Goal: Task Accomplishment & Management: Complete application form

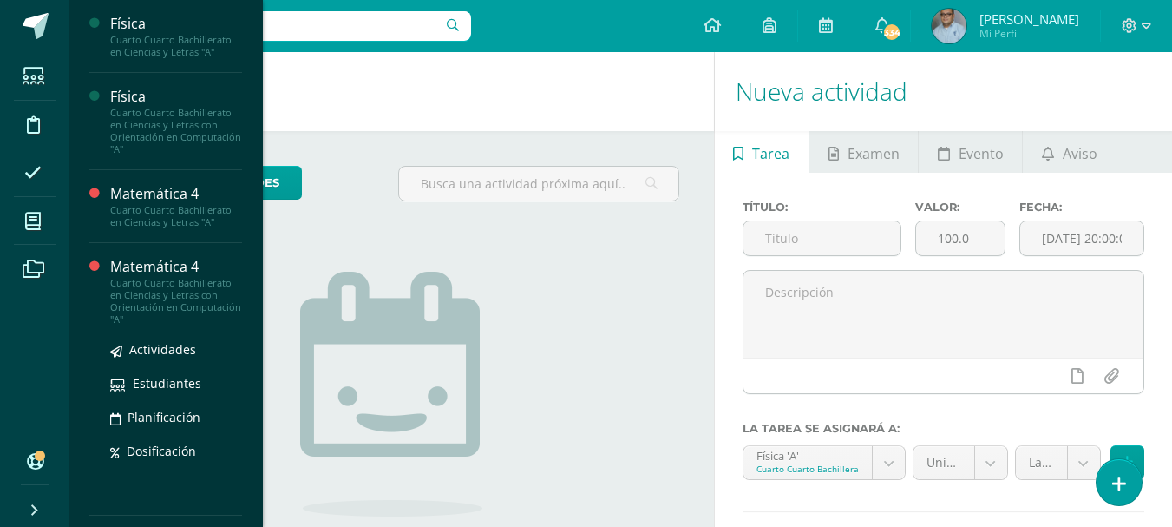
click at [160, 284] on div "Cuarto Cuarto Bachillerato en Ciencias y Letras con Orientación en Computación …" at bounding box center [176, 301] width 132 height 49
click at [175, 273] on div "Matemática 4" at bounding box center [176, 267] width 132 height 20
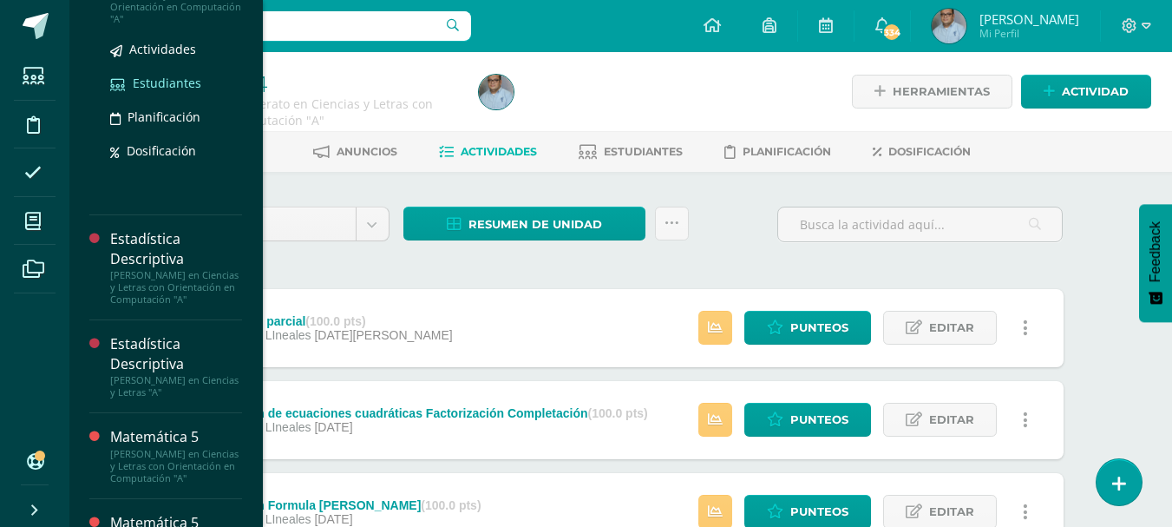
scroll to position [347, 0]
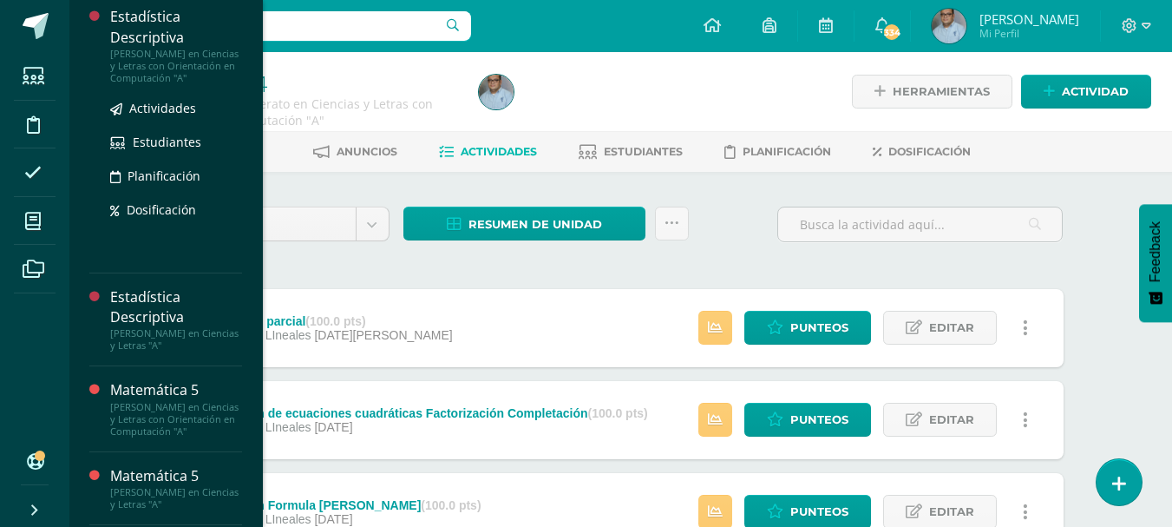
click at [152, 50] on div "[PERSON_NAME] en Ciencias y Letras con Orientación en Computación "A"" at bounding box center [176, 66] width 132 height 36
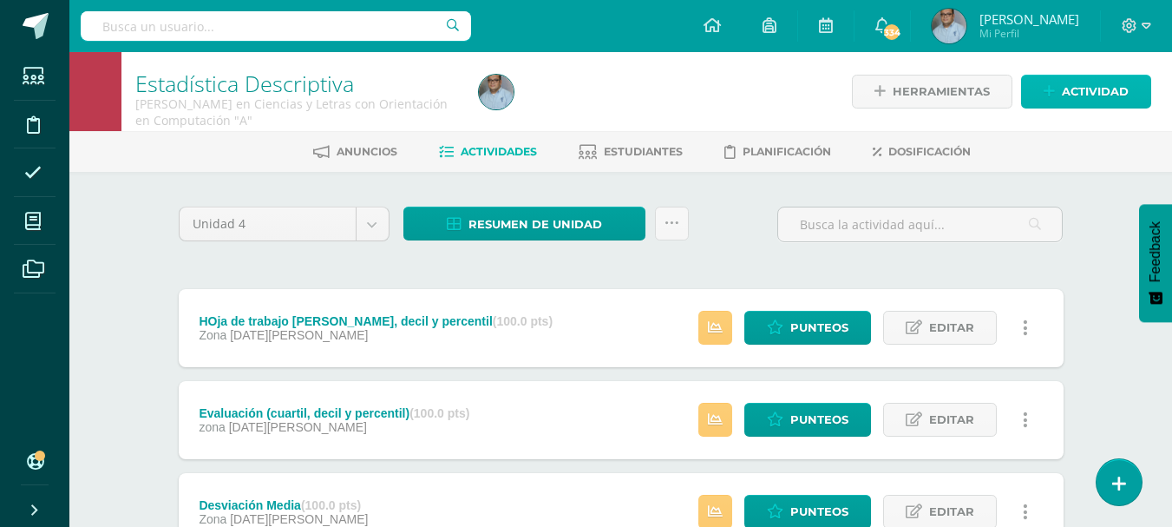
click at [1079, 102] on span "Actividad" at bounding box center [1095, 92] width 67 height 32
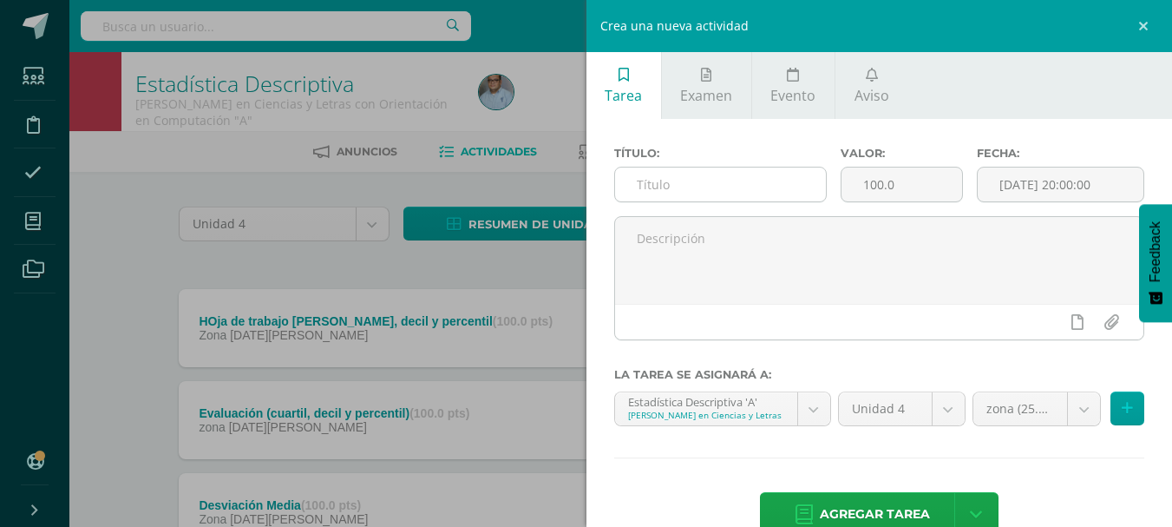
click at [734, 192] on input "text" at bounding box center [720, 184] width 211 height 34
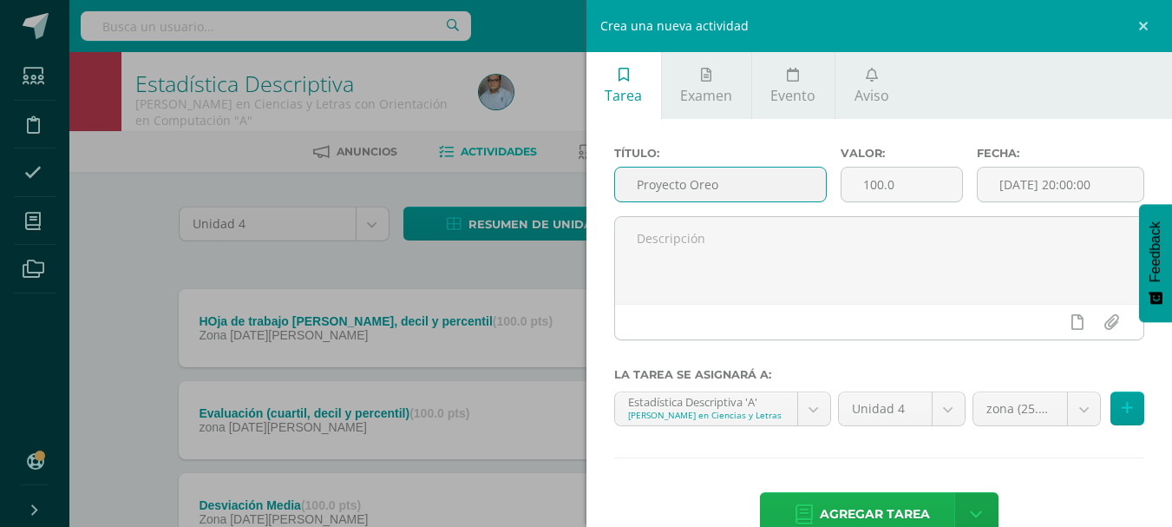
type input "Proyecto Oreo"
click at [860, 512] on span "Agregar tarea" at bounding box center [875, 514] width 110 height 43
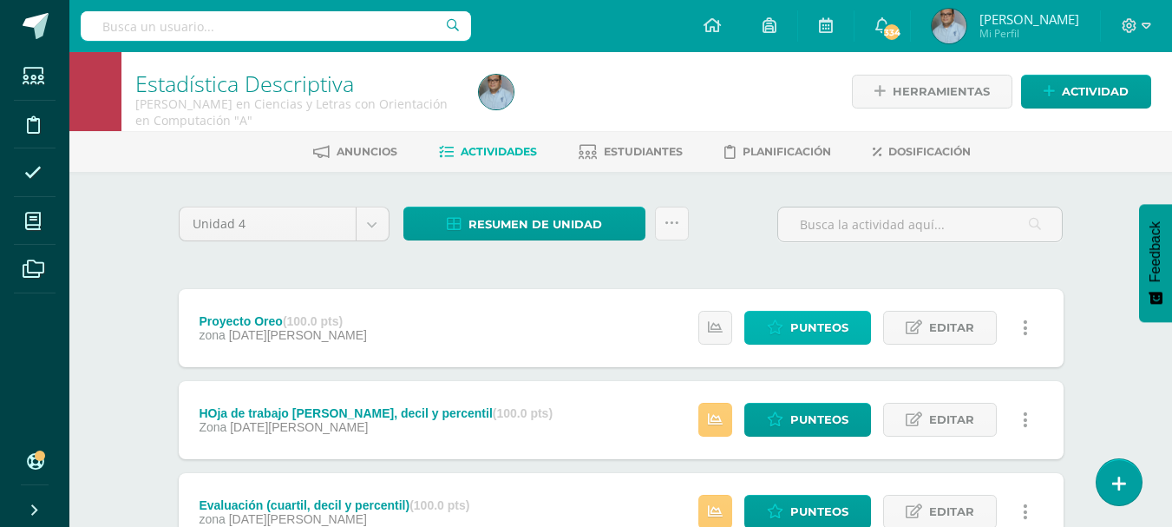
click at [850, 329] on link "Punteos" at bounding box center [808, 328] width 127 height 34
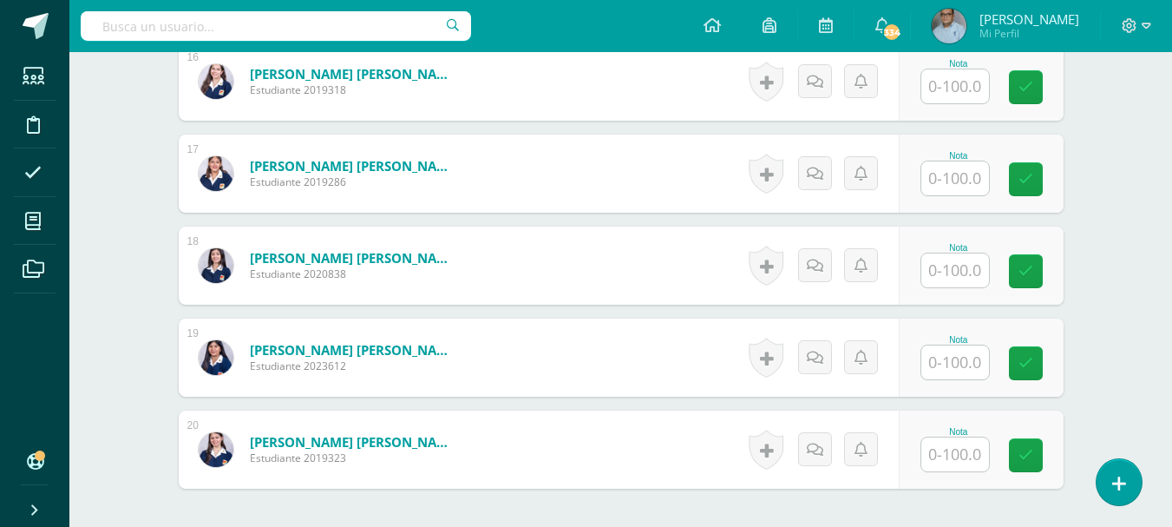
scroll to position [1969, 0]
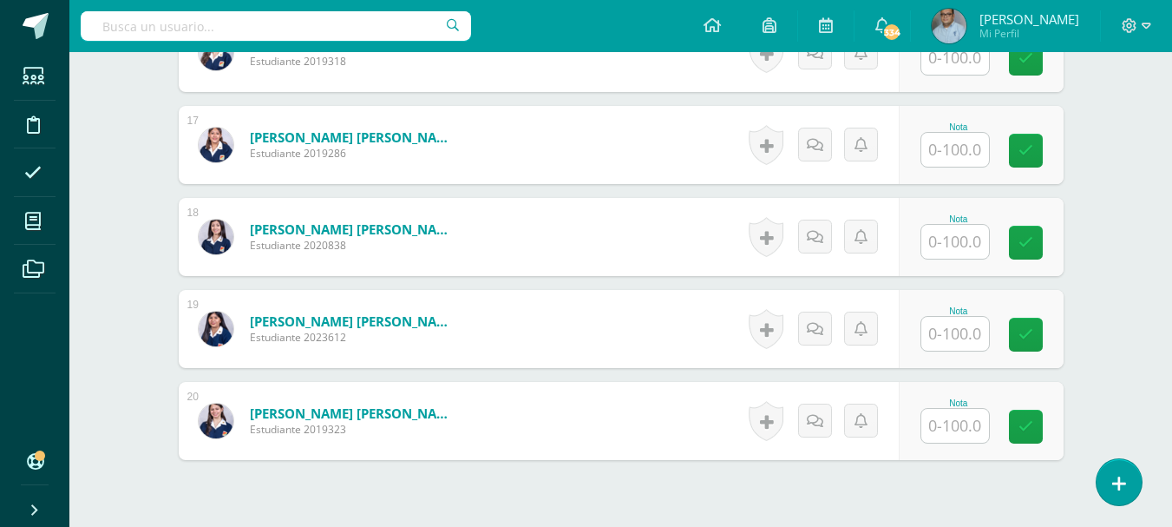
click at [960, 419] on input "text" at bounding box center [956, 426] width 68 height 34
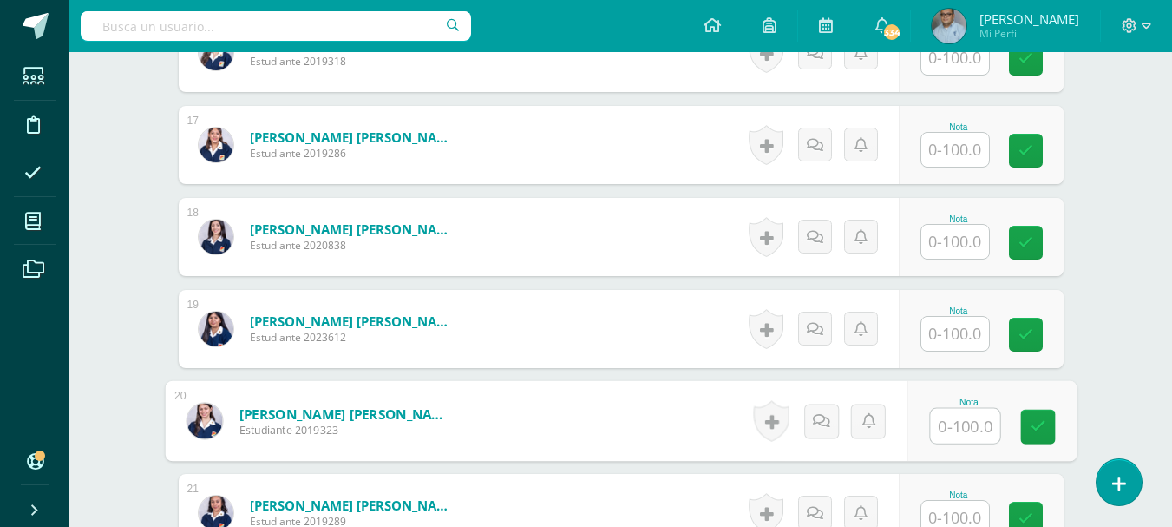
scroll to position [1970, 0]
click at [989, 423] on input "text" at bounding box center [964, 425] width 69 height 35
type input "100"
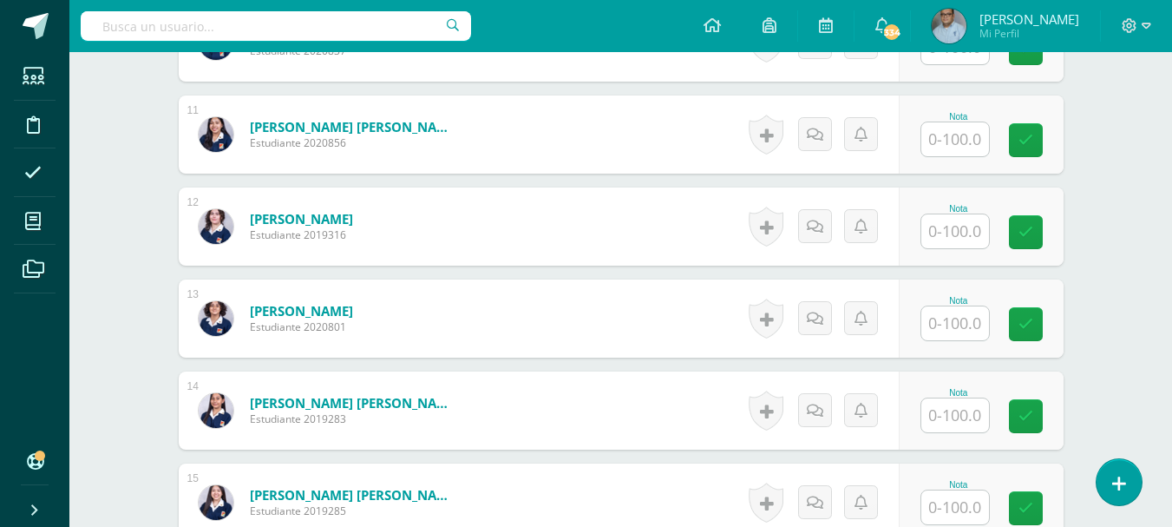
scroll to position [1543, 0]
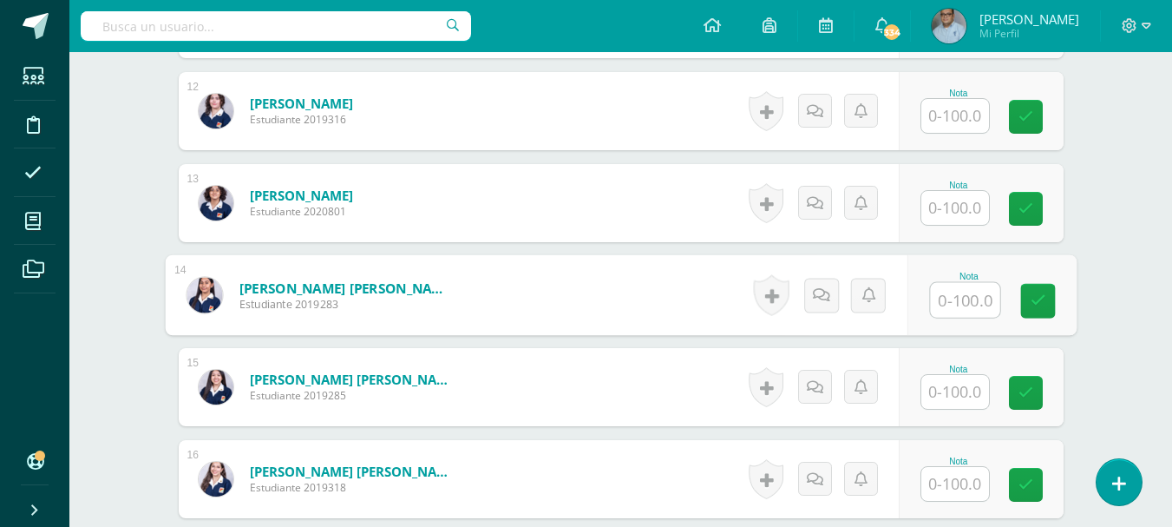
click at [937, 302] on input "text" at bounding box center [964, 300] width 69 height 35
type input "100"
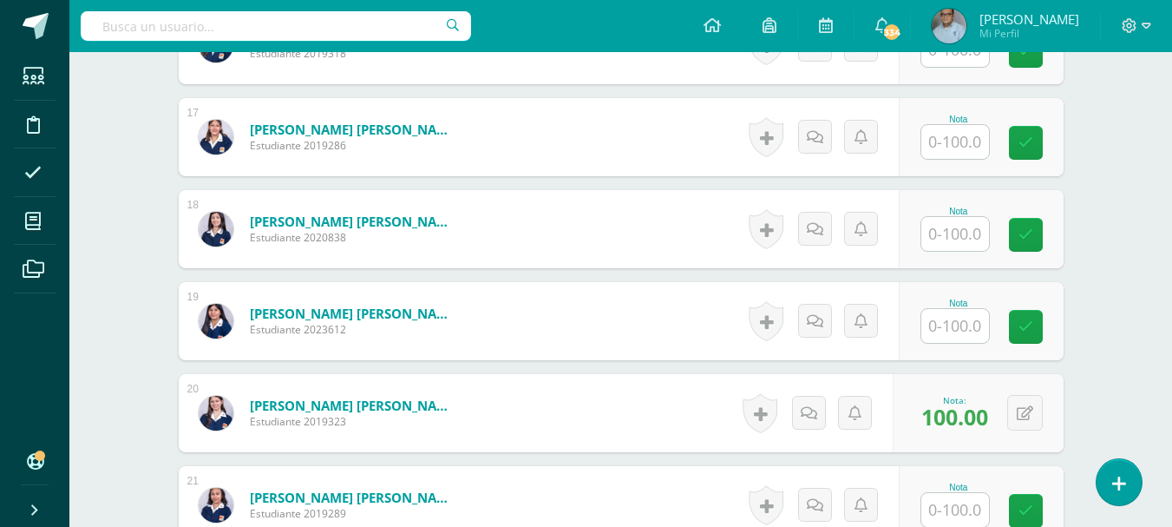
scroll to position [2064, 0]
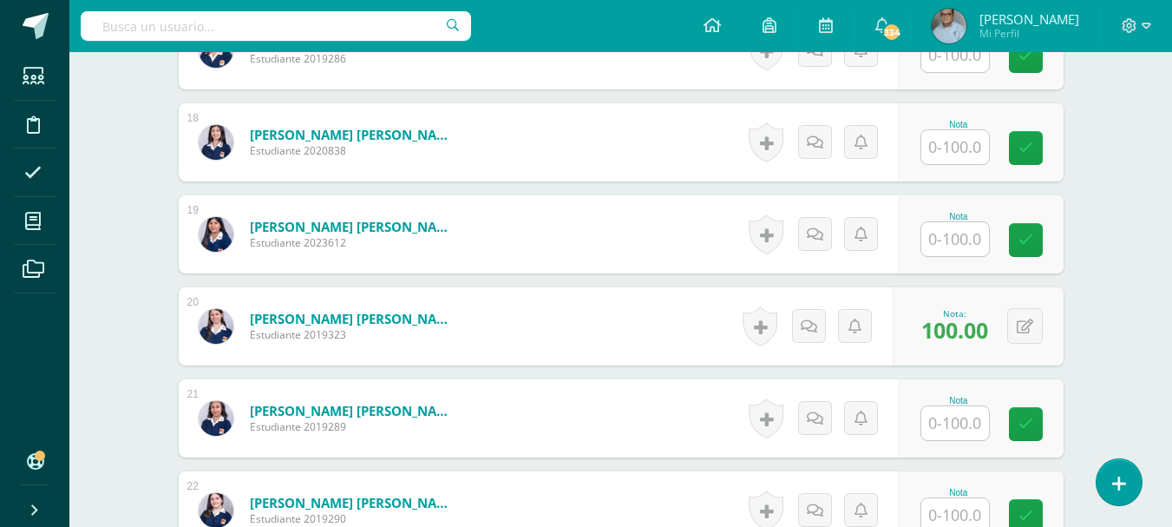
click at [969, 244] on input "text" at bounding box center [956, 239] width 68 height 34
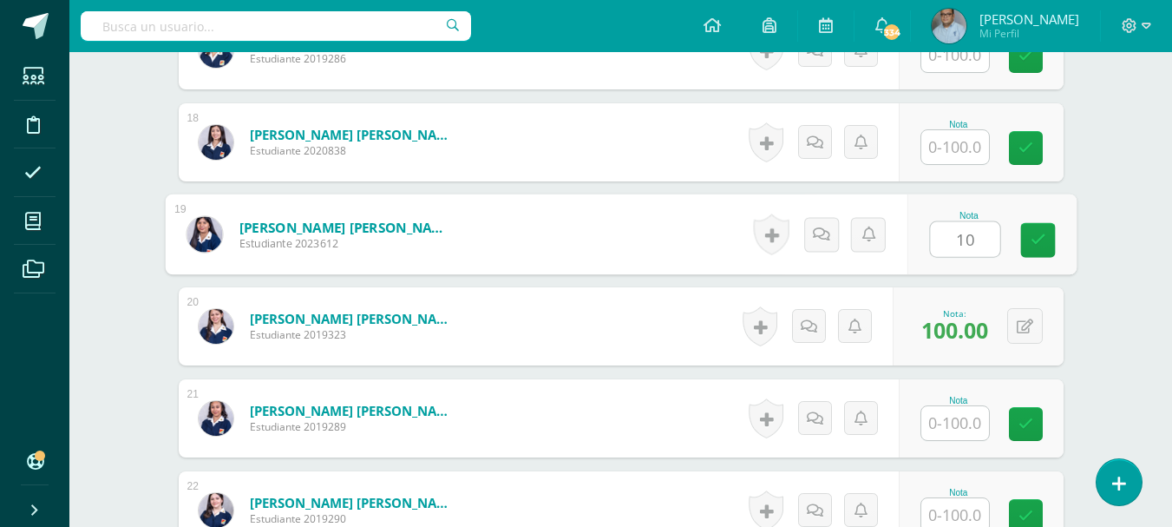
type input "100"
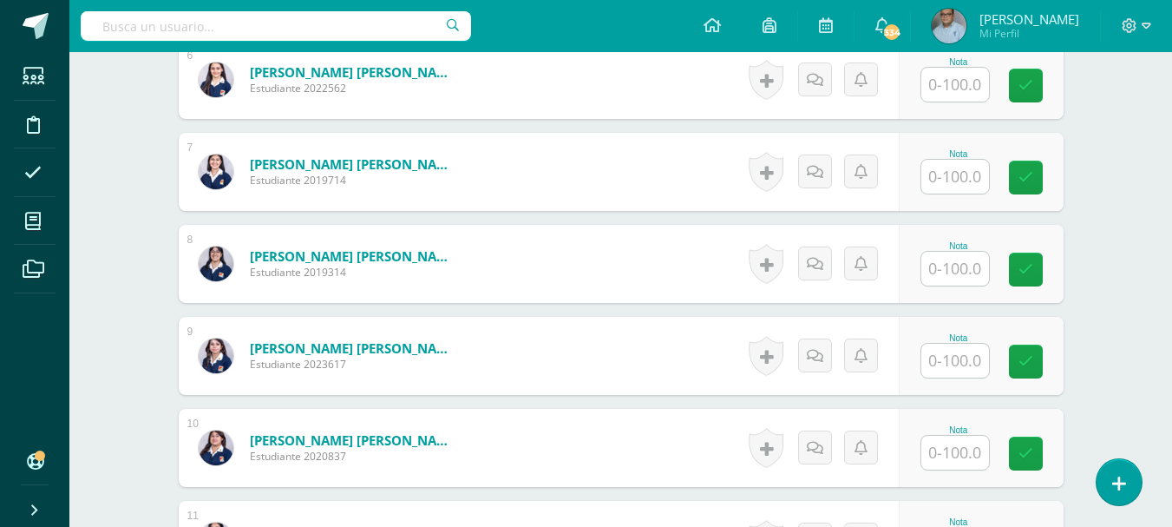
scroll to position [936, 0]
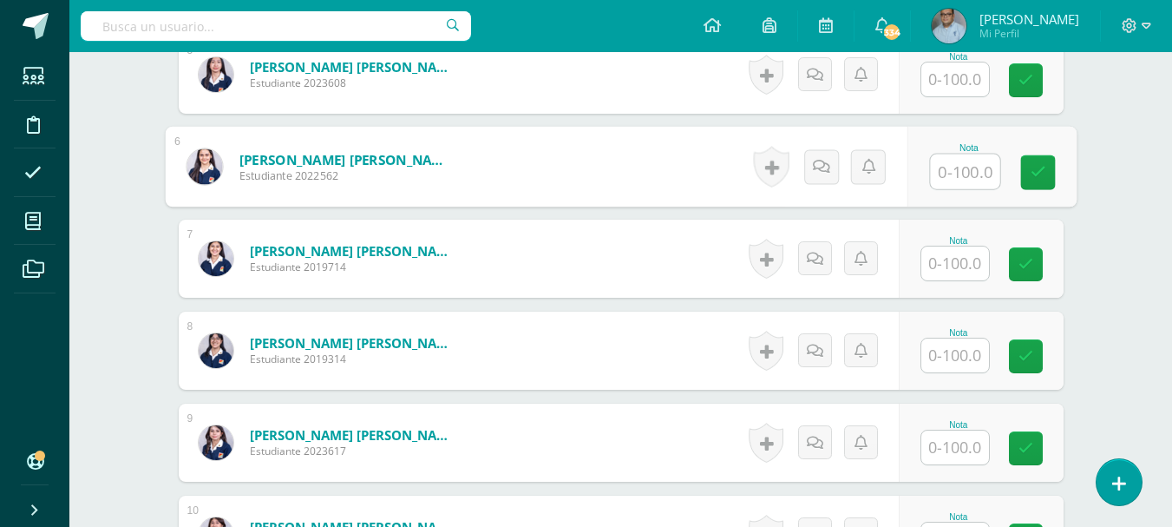
click at [951, 176] on input "text" at bounding box center [964, 171] width 69 height 35
type input "100"
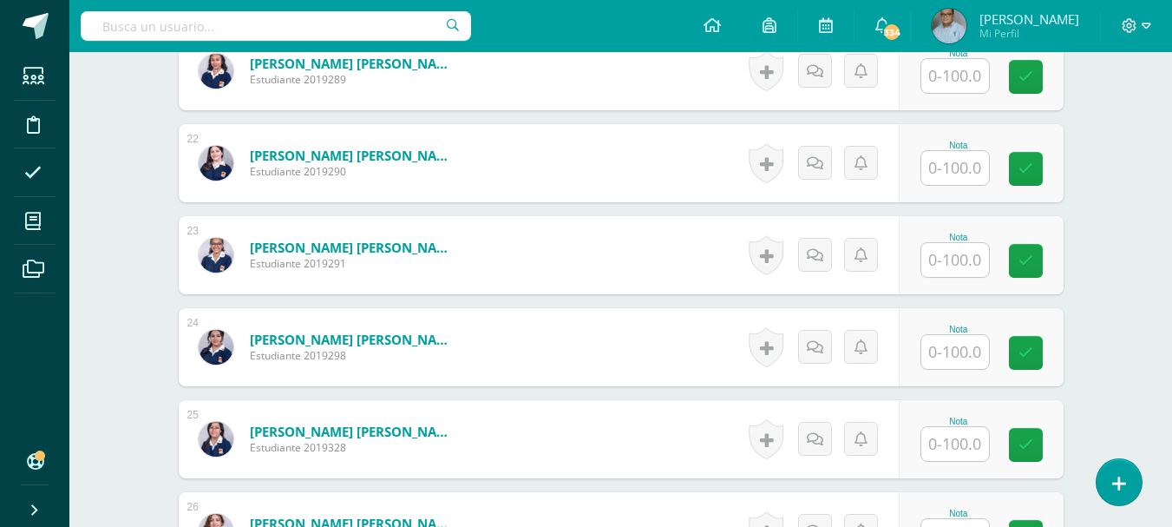
scroll to position [2498, 0]
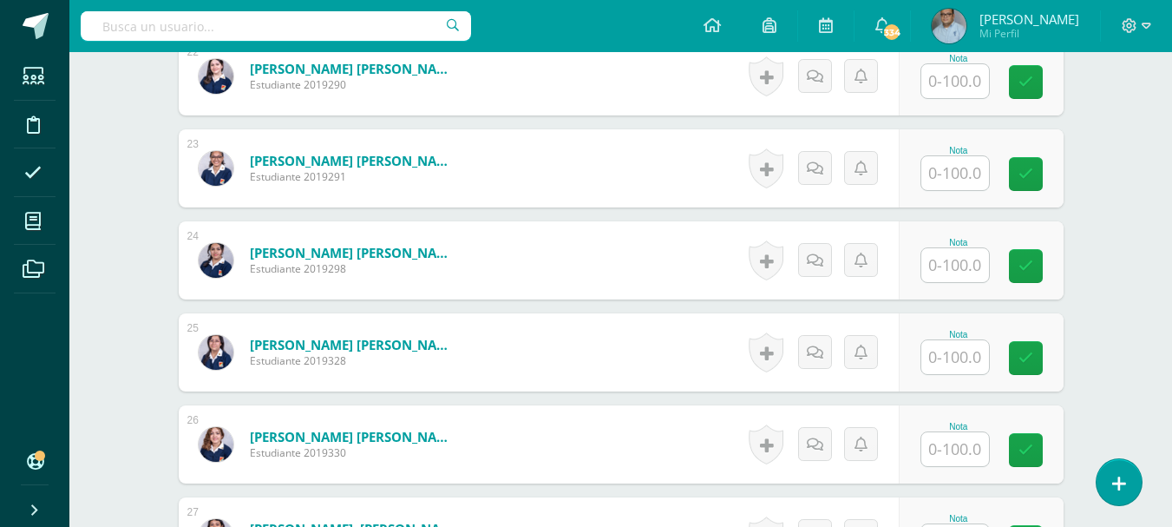
click at [954, 351] on input "text" at bounding box center [956, 357] width 68 height 34
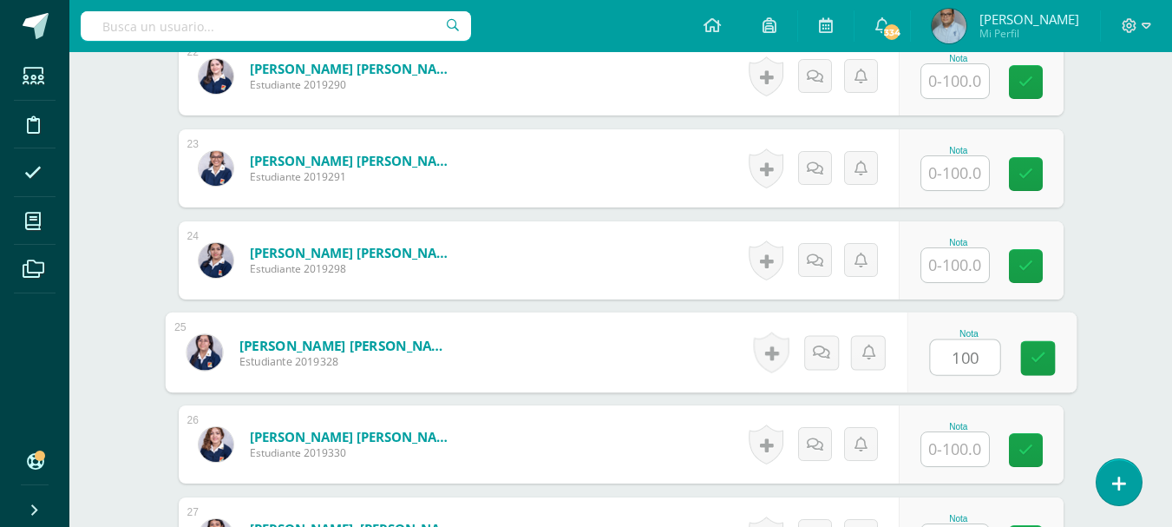
type input "100"
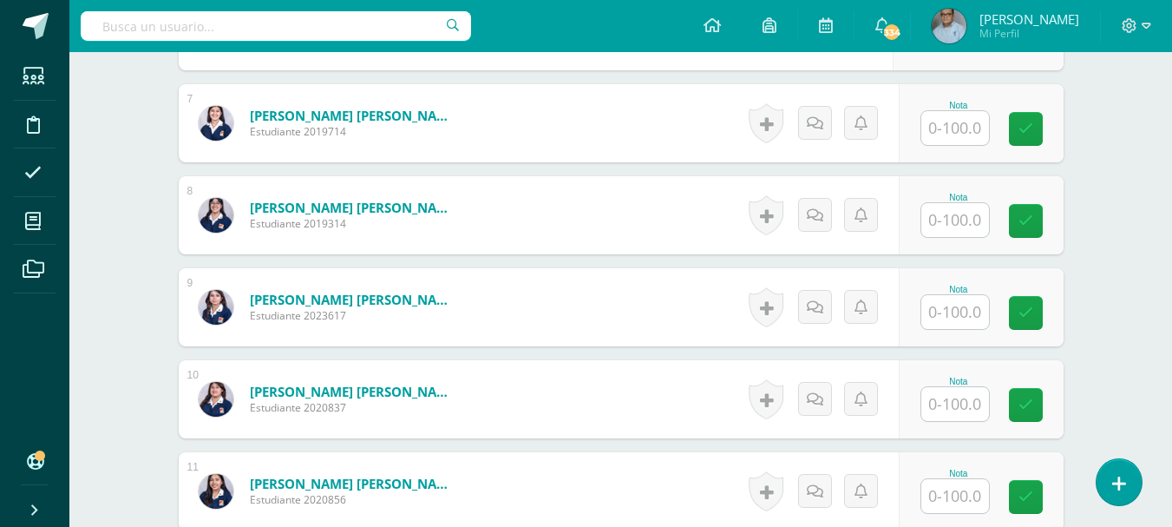
scroll to position [1022, 0]
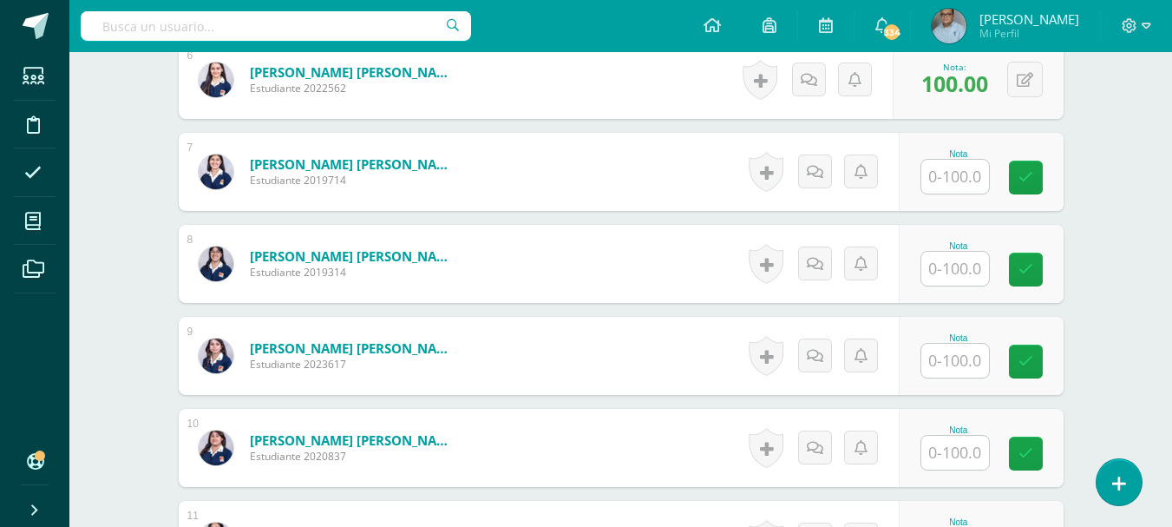
click at [968, 251] on div at bounding box center [955, 269] width 69 height 36
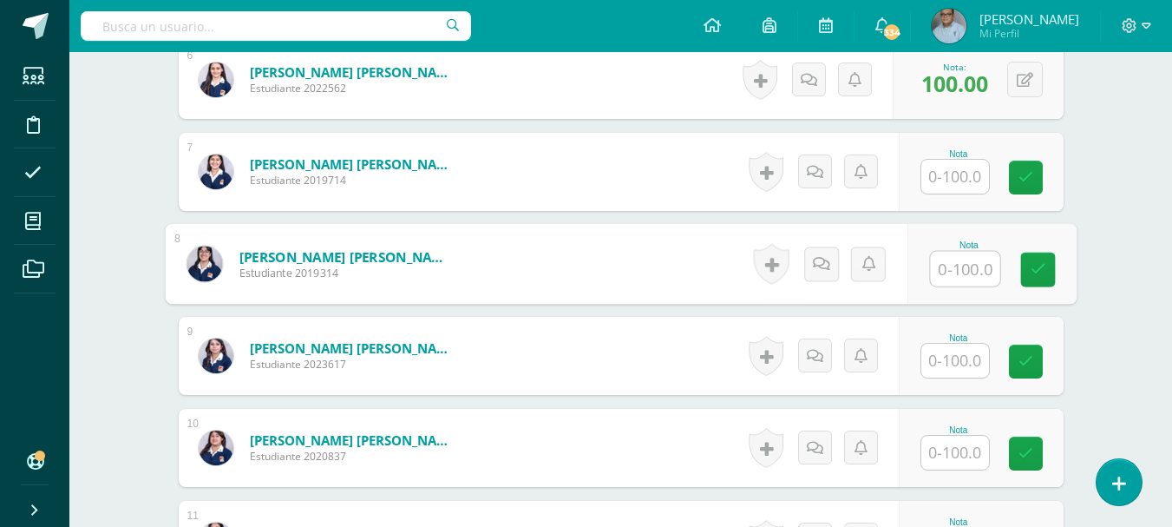
click at [962, 257] on input "text" at bounding box center [964, 269] width 69 height 35
type input "100"
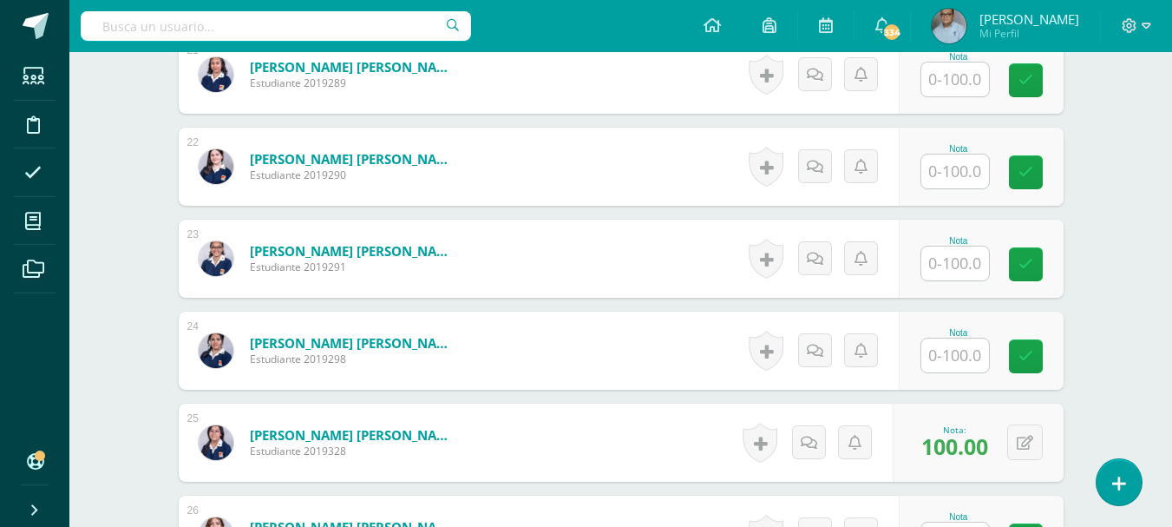
scroll to position [2411, 0]
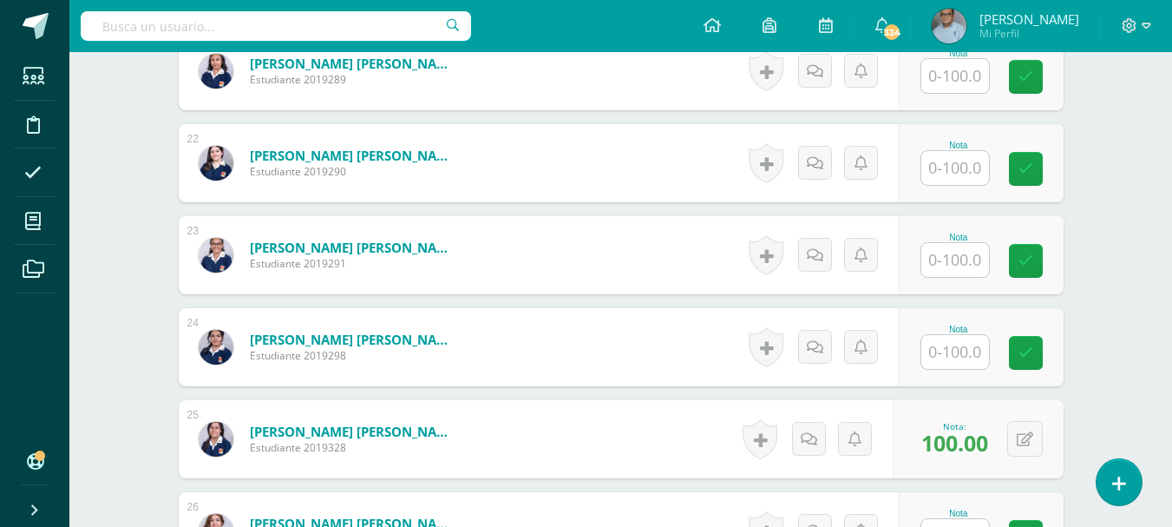
click at [947, 264] on input "text" at bounding box center [956, 260] width 68 height 34
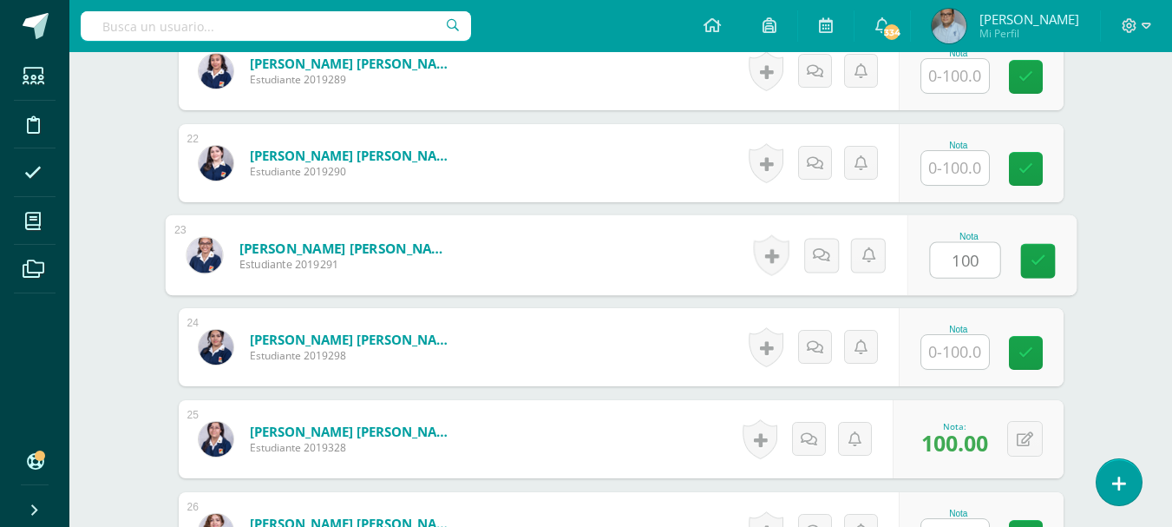
type input "100"
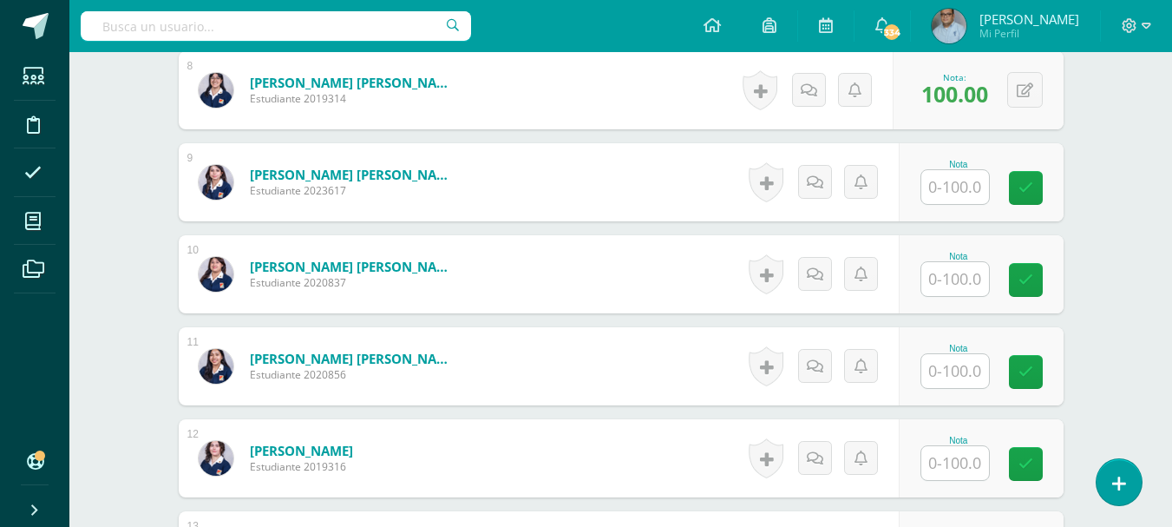
scroll to position [1022, 0]
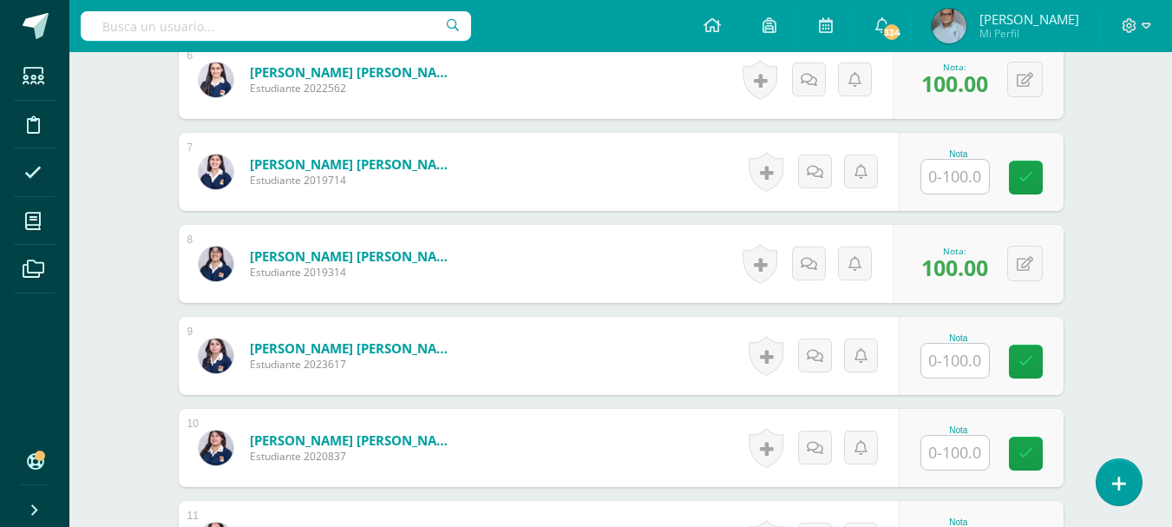
click at [962, 175] on input "text" at bounding box center [956, 177] width 68 height 34
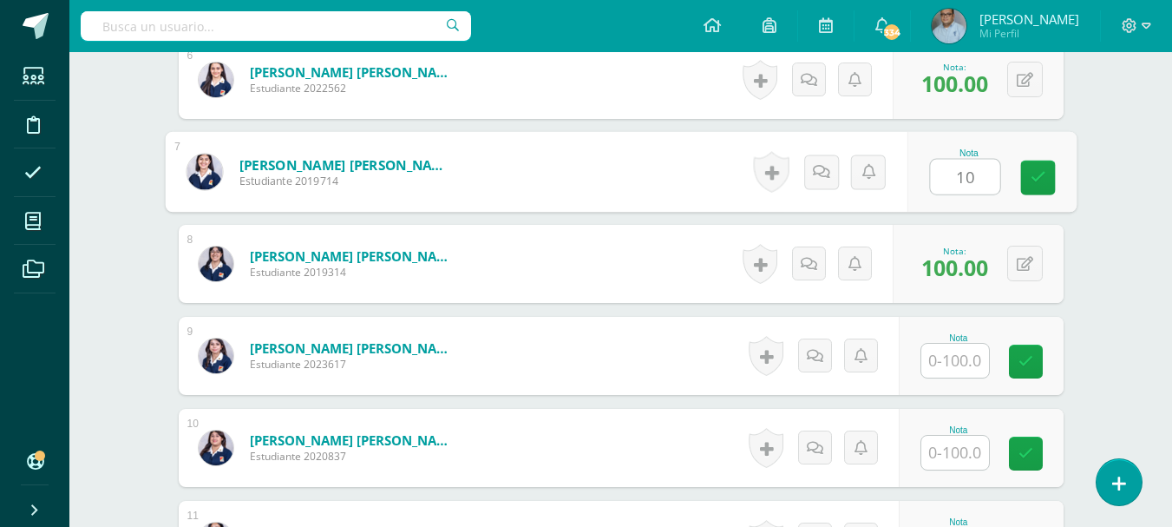
type input "100"
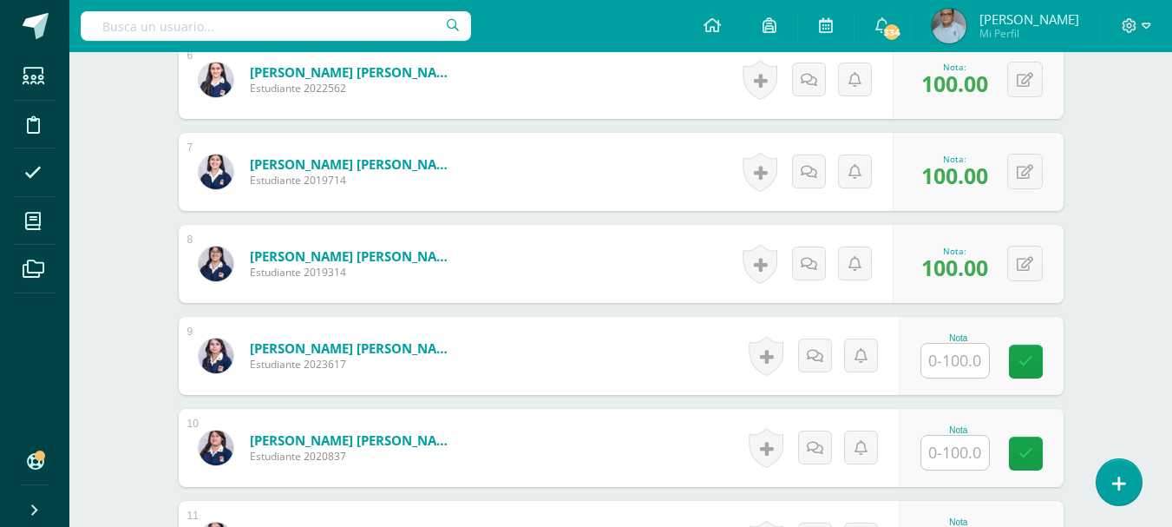
scroll to position [936, 0]
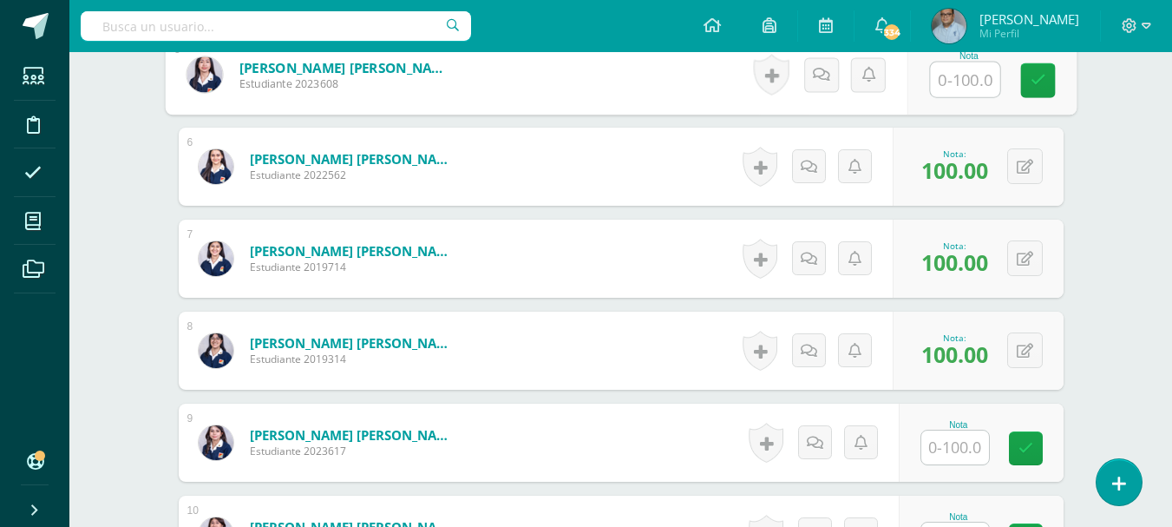
click at [954, 82] on input "text" at bounding box center [964, 79] width 69 height 35
type input "100"
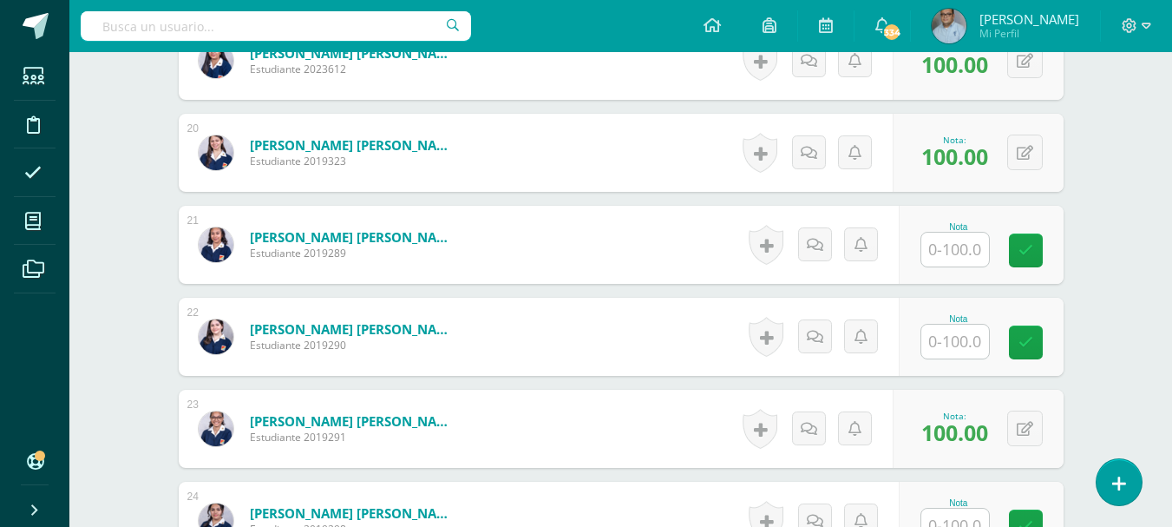
scroll to position [2324, 0]
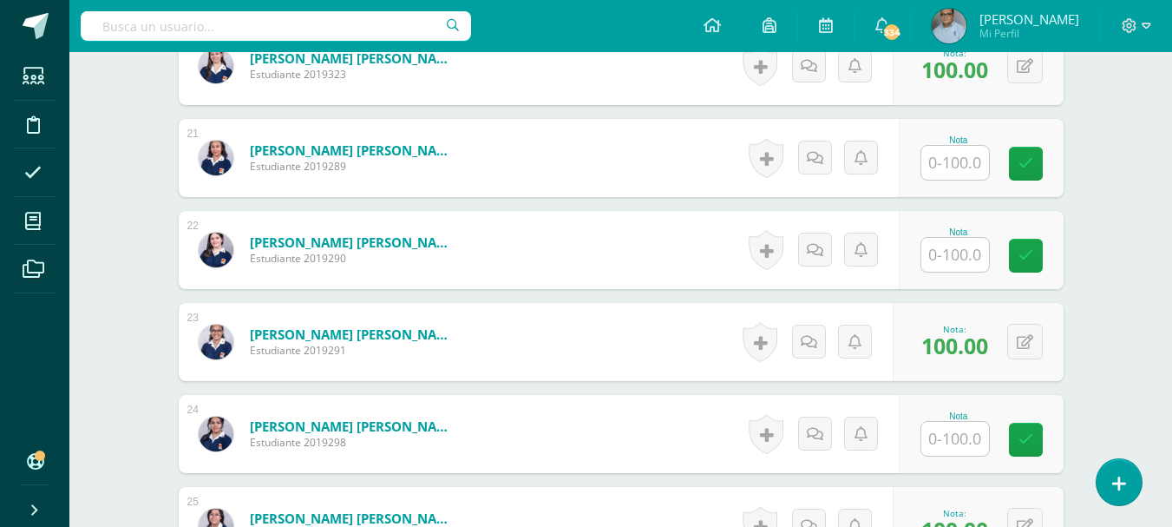
click at [979, 441] on input "text" at bounding box center [956, 439] width 68 height 34
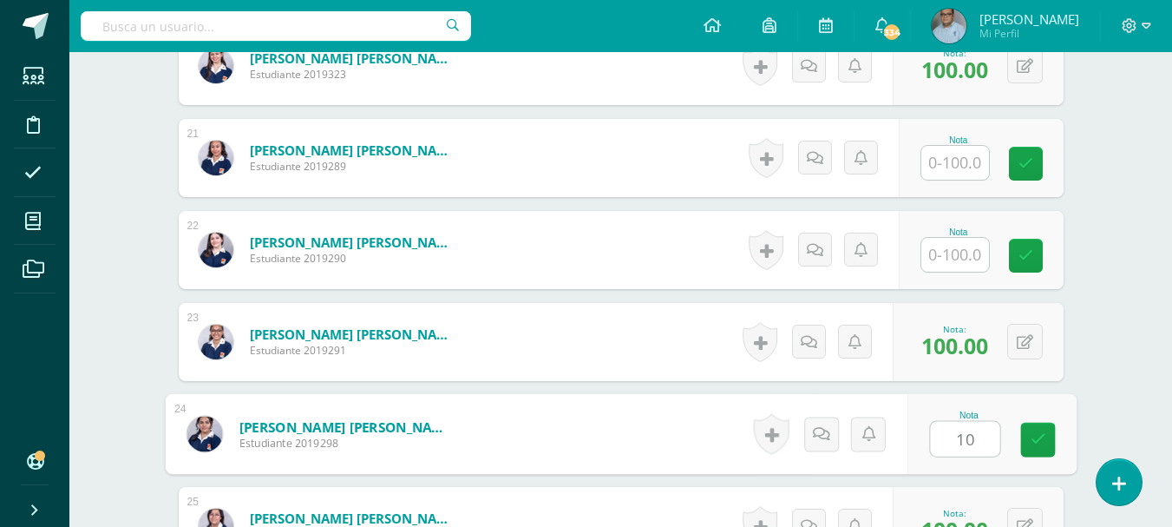
type input "100"
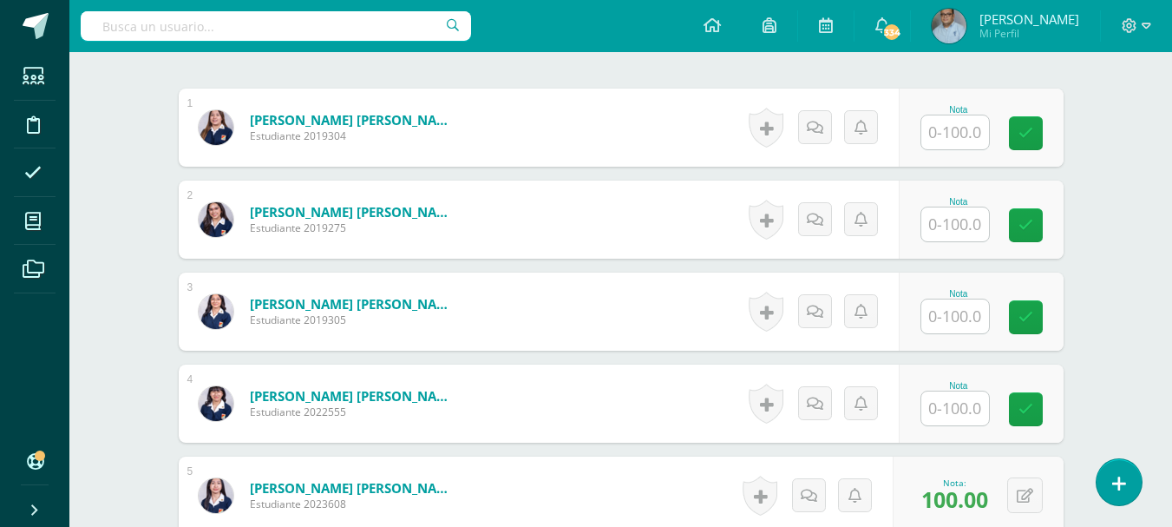
scroll to position [502, 0]
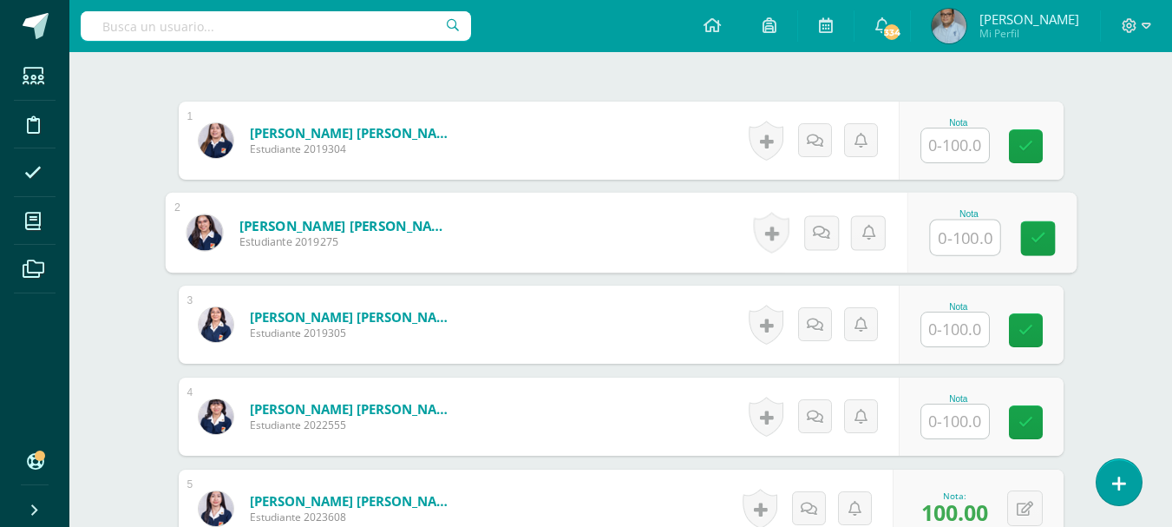
click at [967, 234] on input "text" at bounding box center [964, 237] width 69 height 35
type input "100"
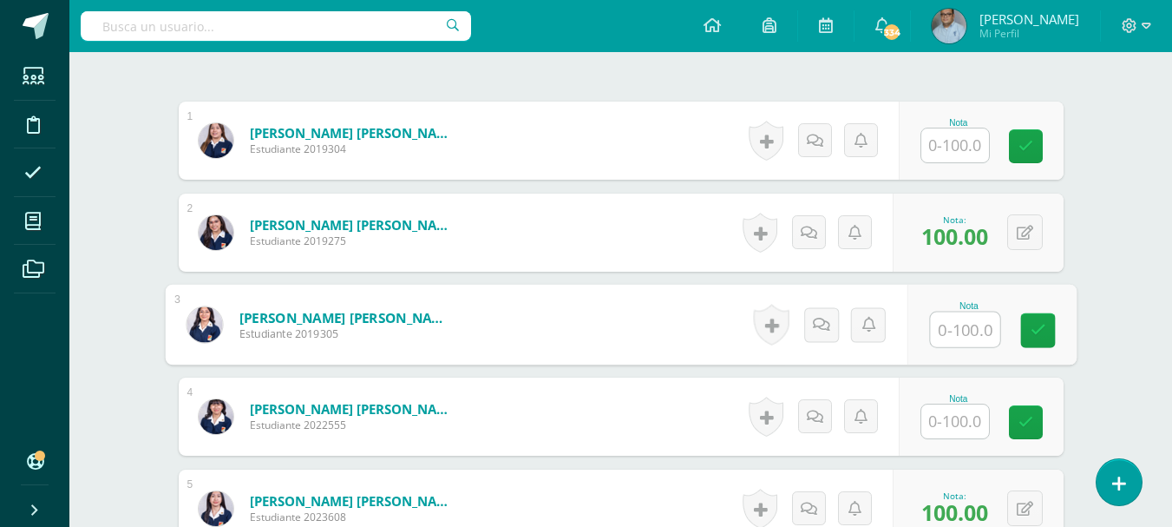
click at [957, 148] on input "text" at bounding box center [956, 145] width 68 height 34
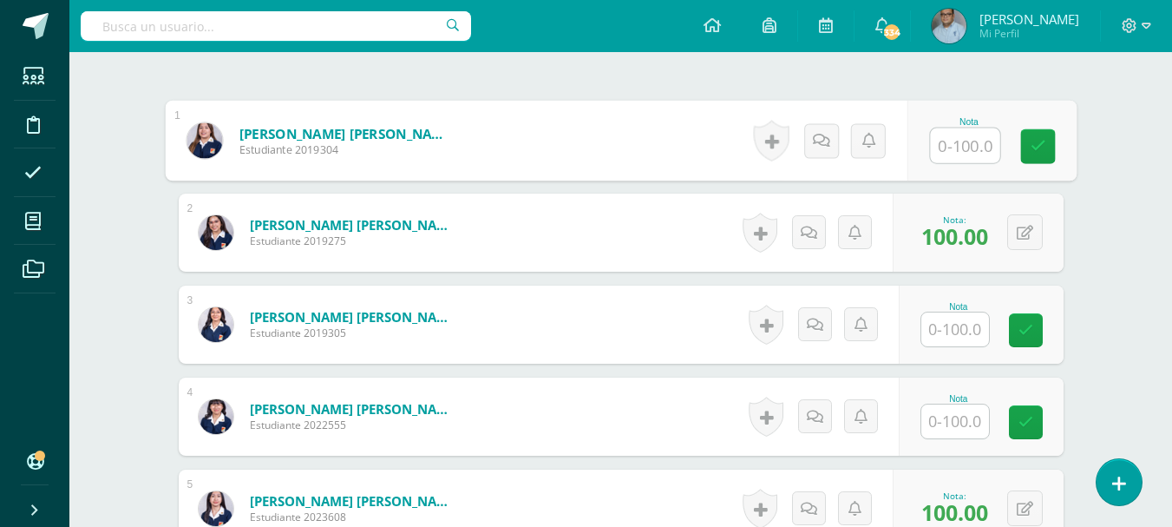
click at [957, 148] on input "text" at bounding box center [964, 145] width 69 height 35
type input "100"
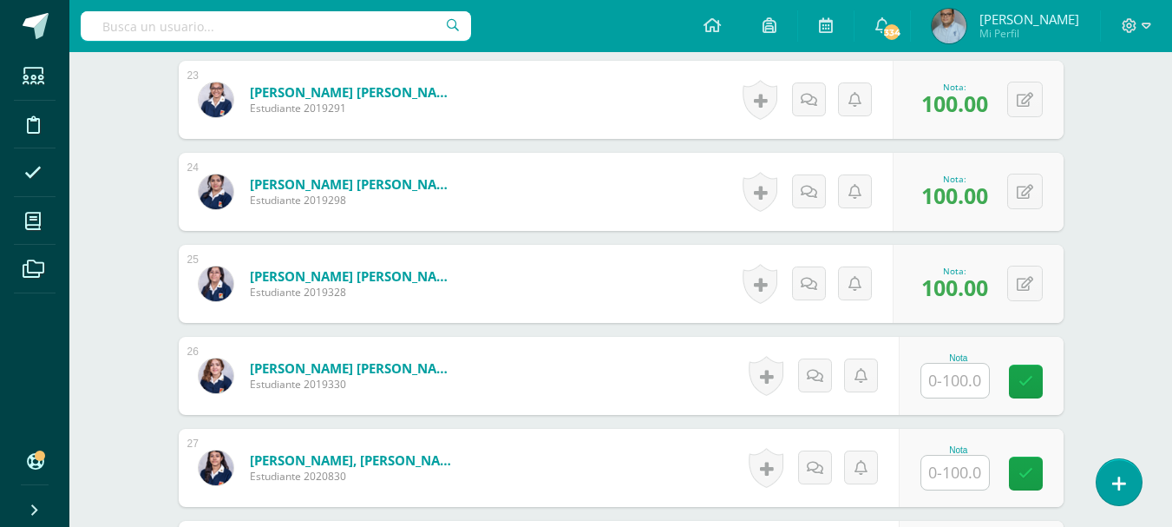
scroll to position [2671, 0]
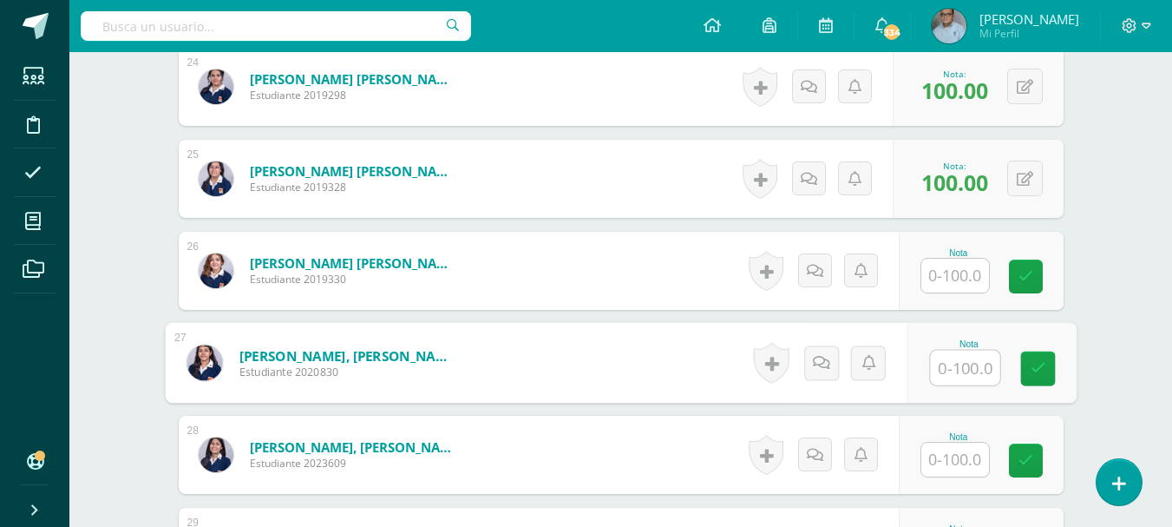
click at [965, 359] on input "text" at bounding box center [964, 368] width 69 height 35
type input "100"
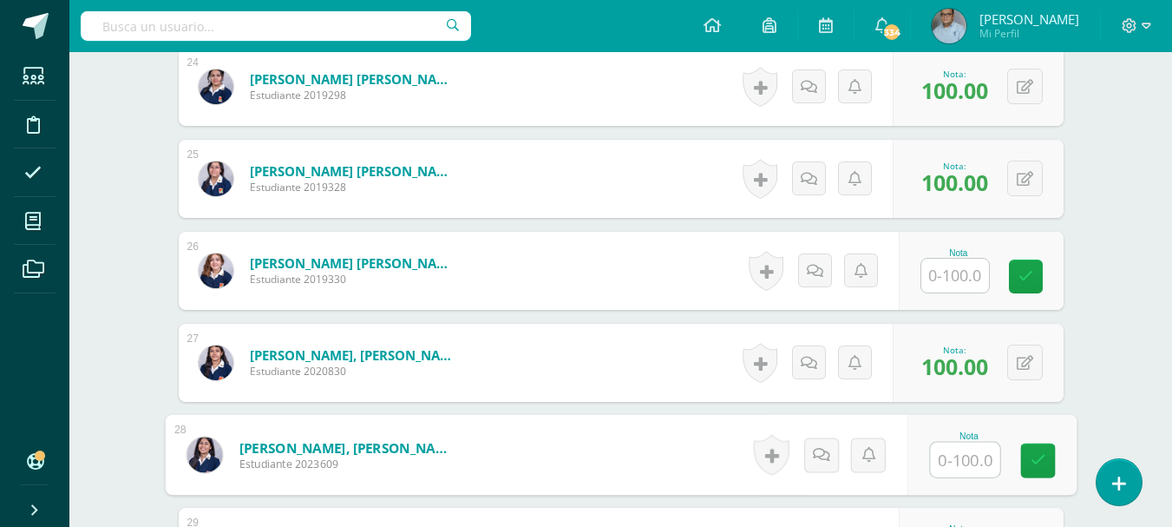
click at [951, 281] on input "text" at bounding box center [956, 276] width 68 height 34
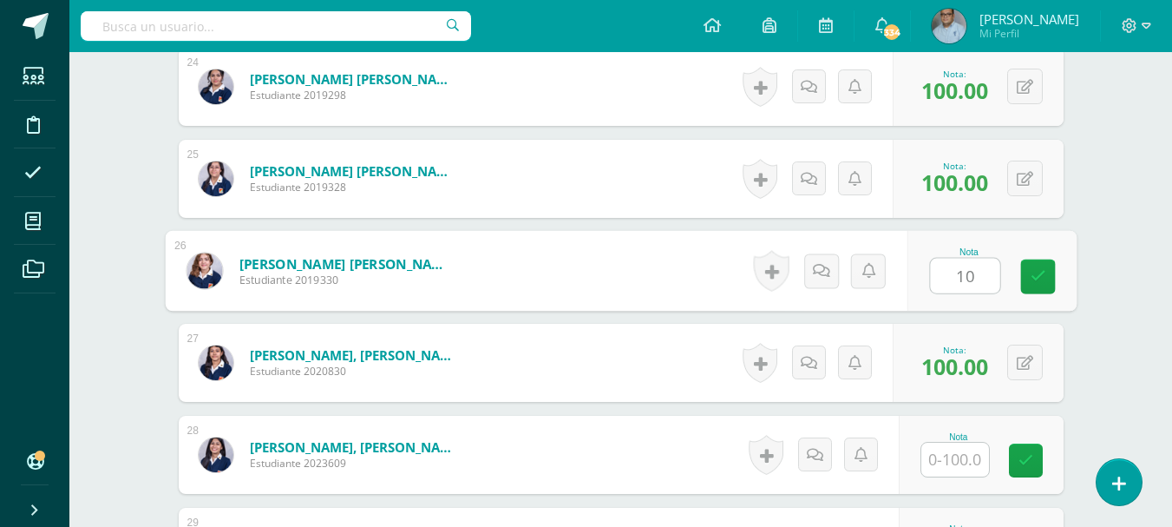
type input "100"
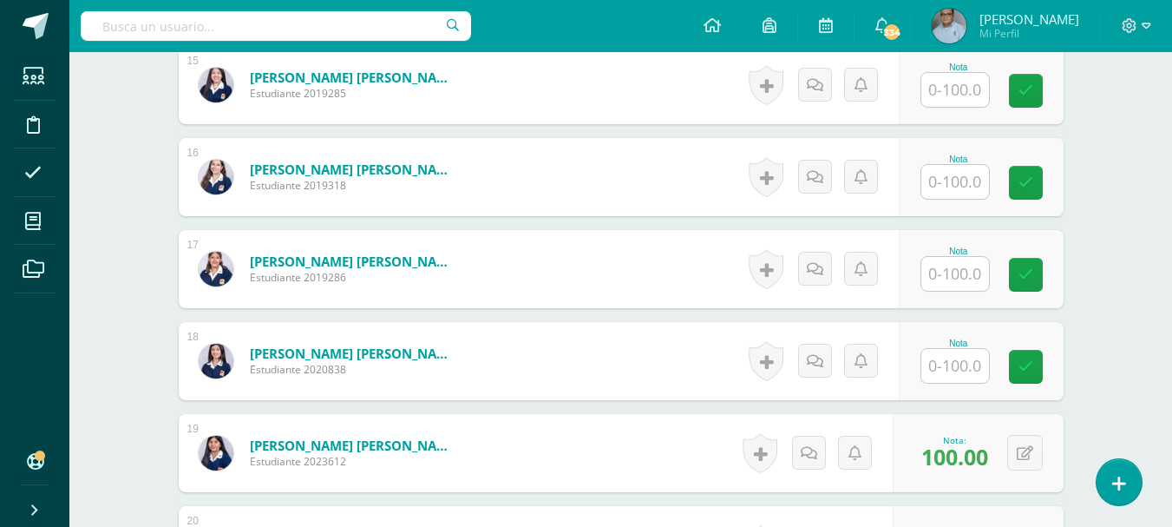
scroll to position [1803, 0]
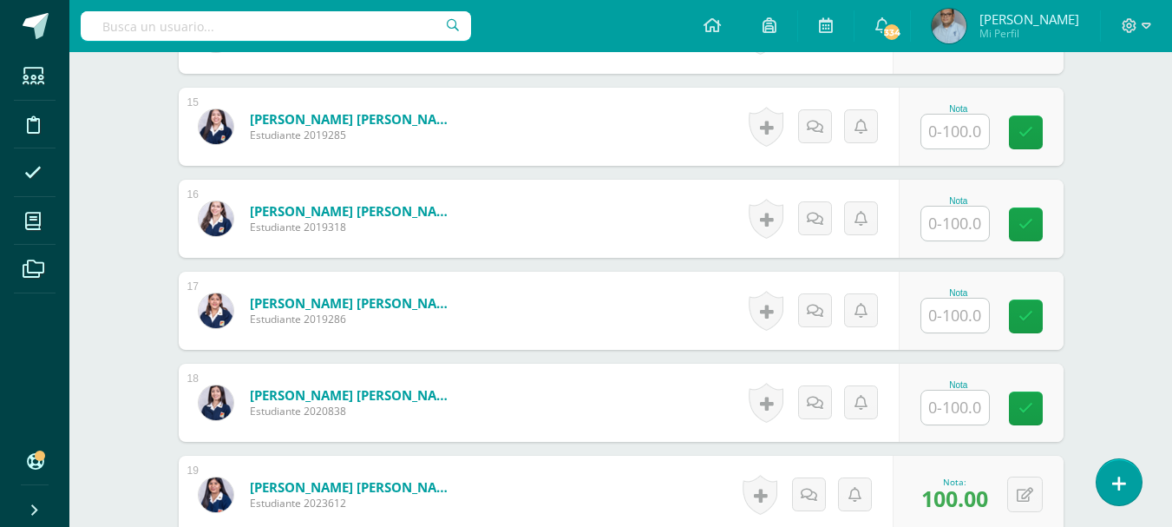
click at [956, 309] on input "text" at bounding box center [956, 316] width 68 height 34
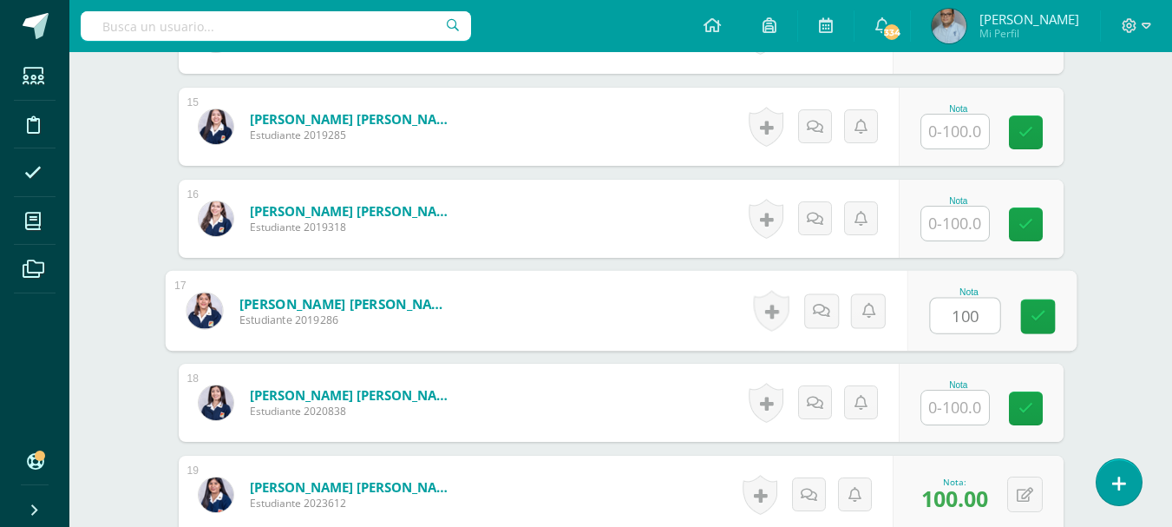
type input "100"
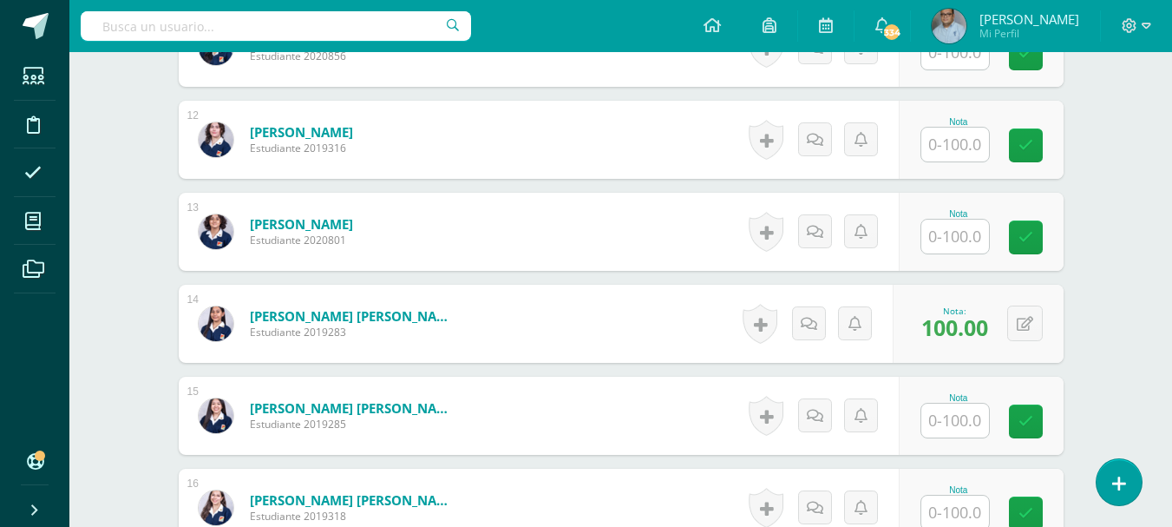
scroll to position [1543, 0]
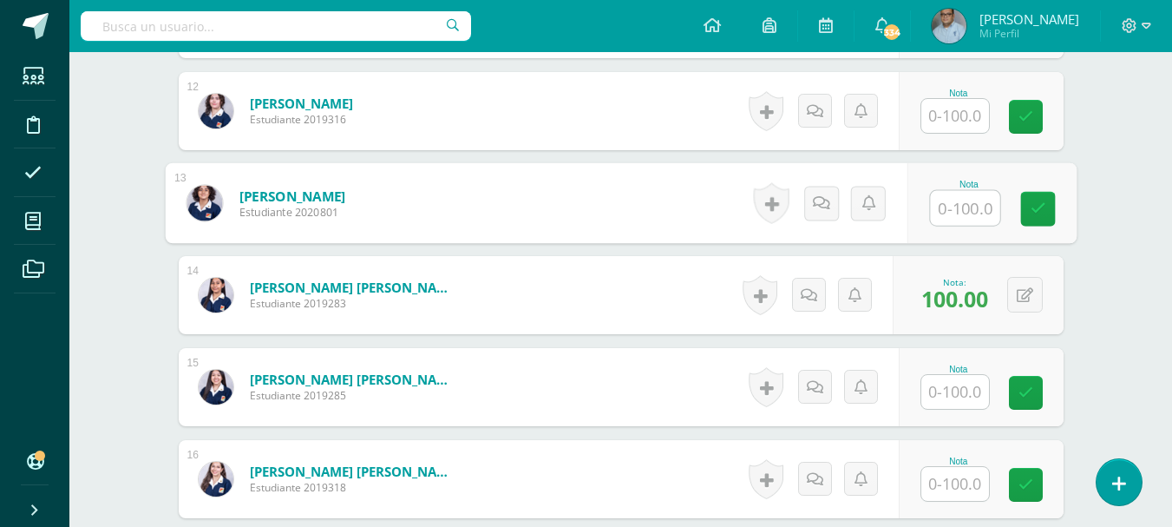
click at [964, 213] on input "text" at bounding box center [964, 208] width 69 height 35
type input "100"
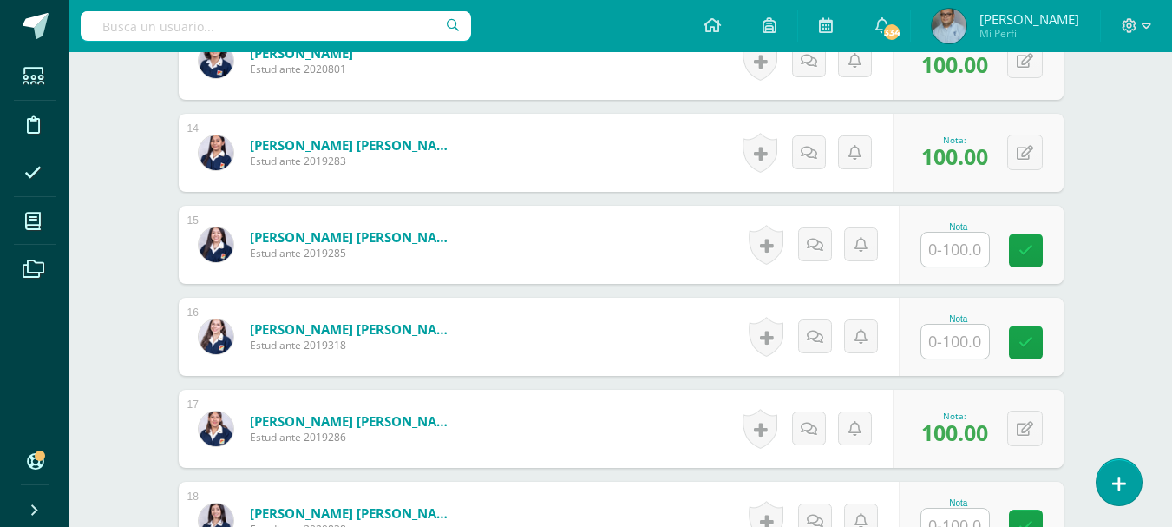
scroll to position [1717, 0]
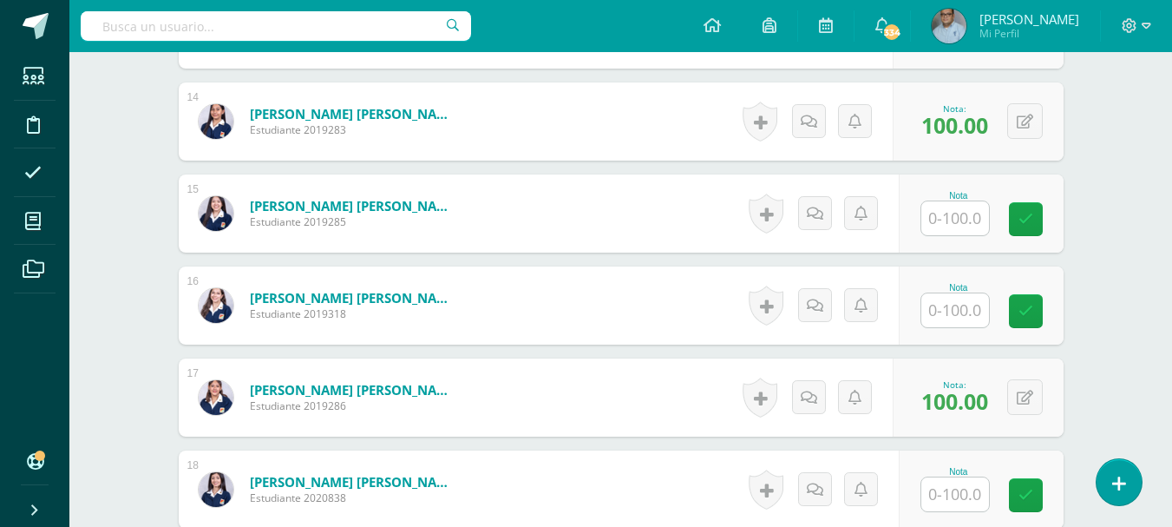
click at [956, 309] on input "text" at bounding box center [956, 310] width 68 height 34
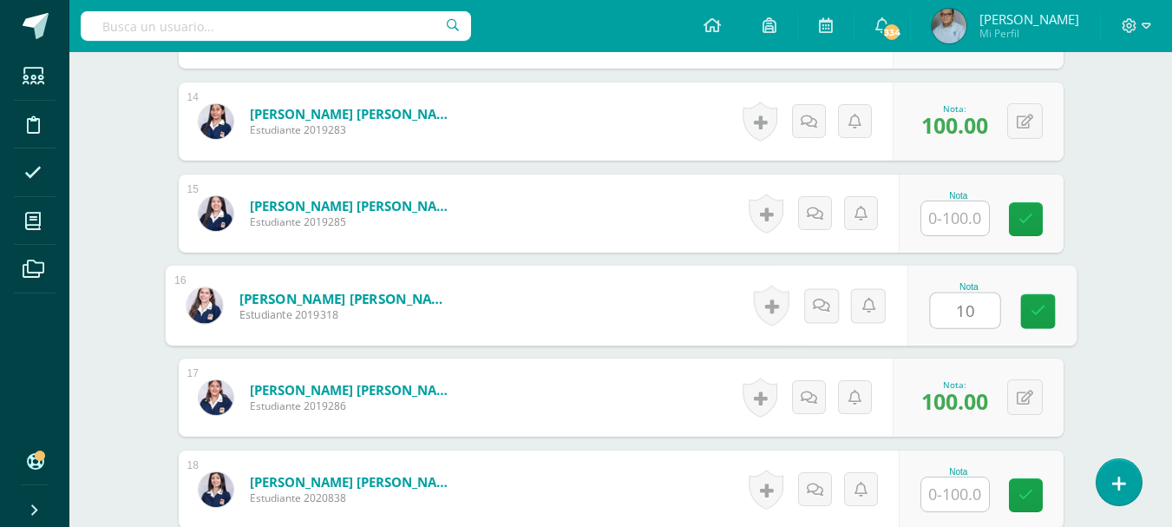
type input "100"
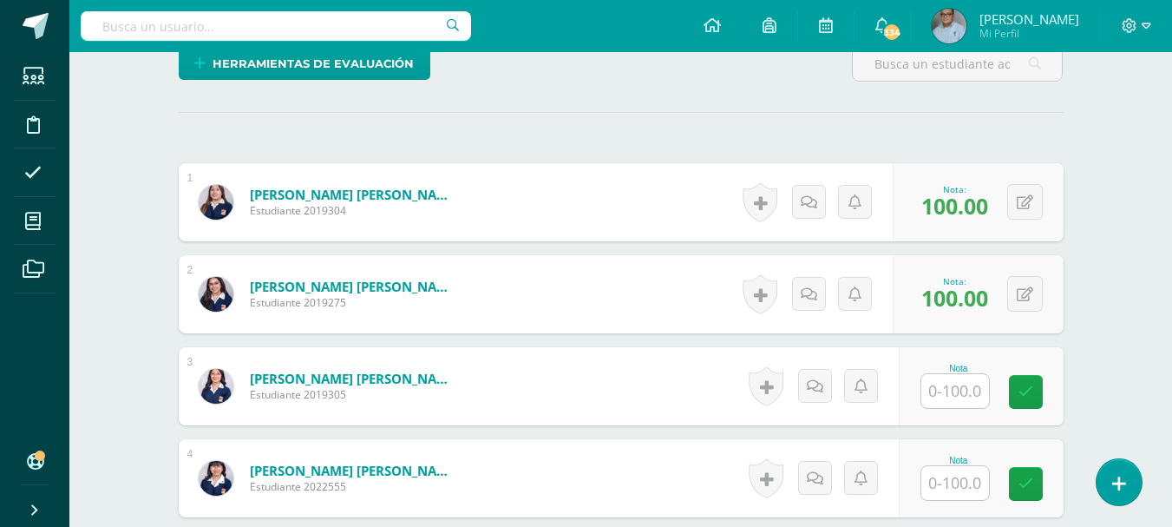
scroll to position [608, 0]
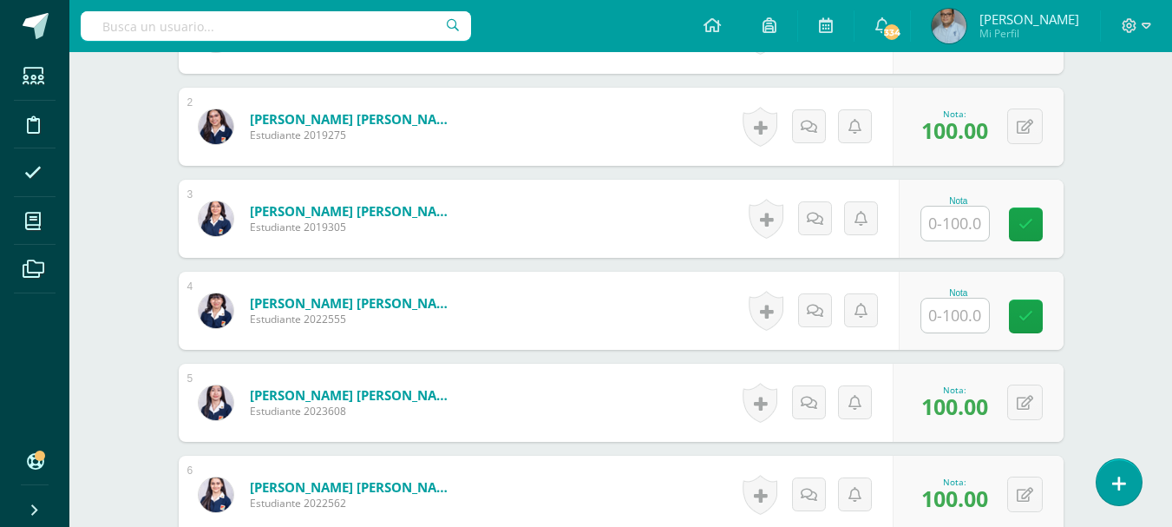
click at [967, 222] on input "text" at bounding box center [956, 224] width 68 height 34
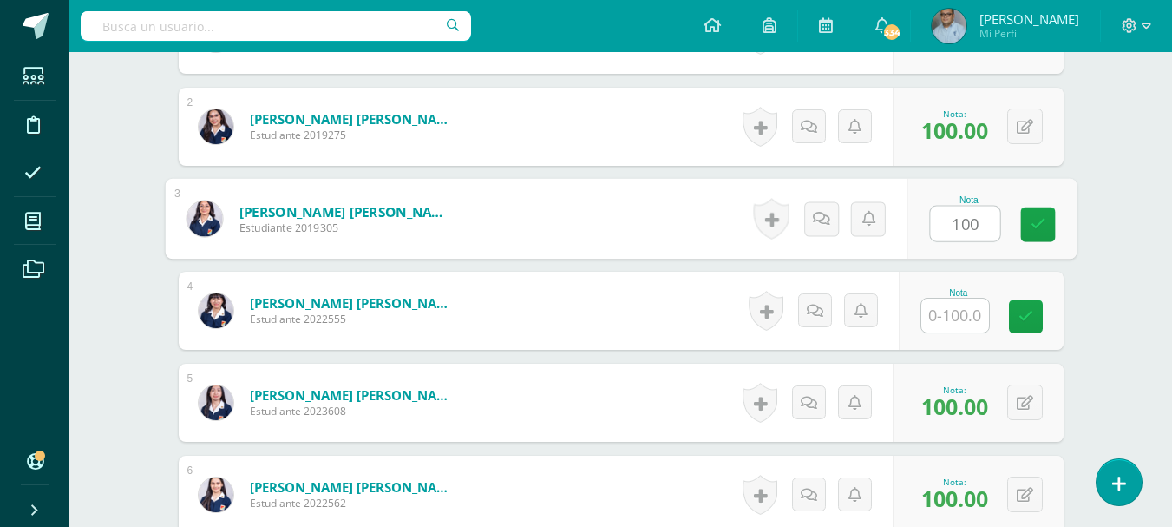
type input "100"
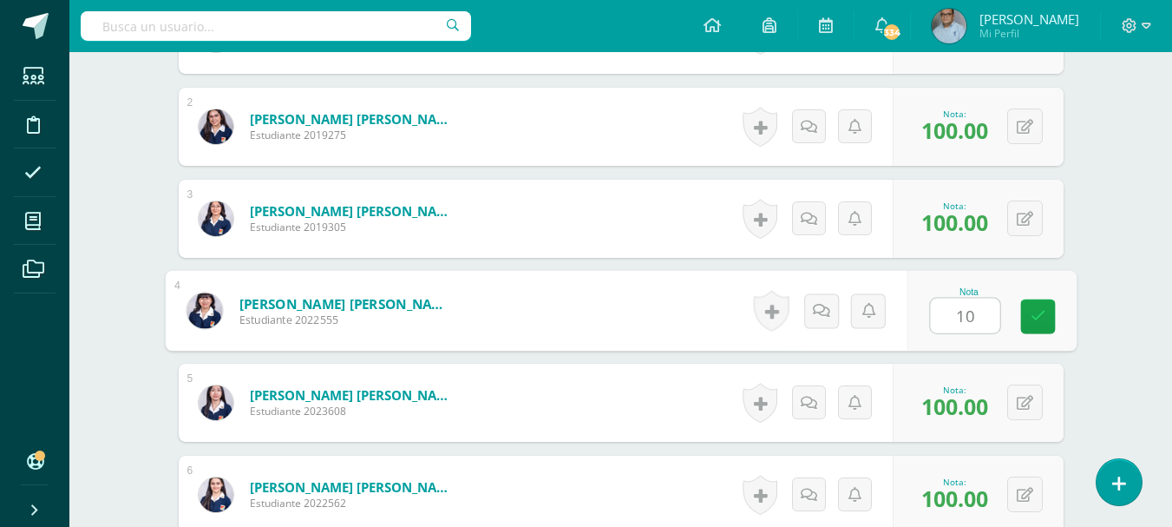
type input "1"
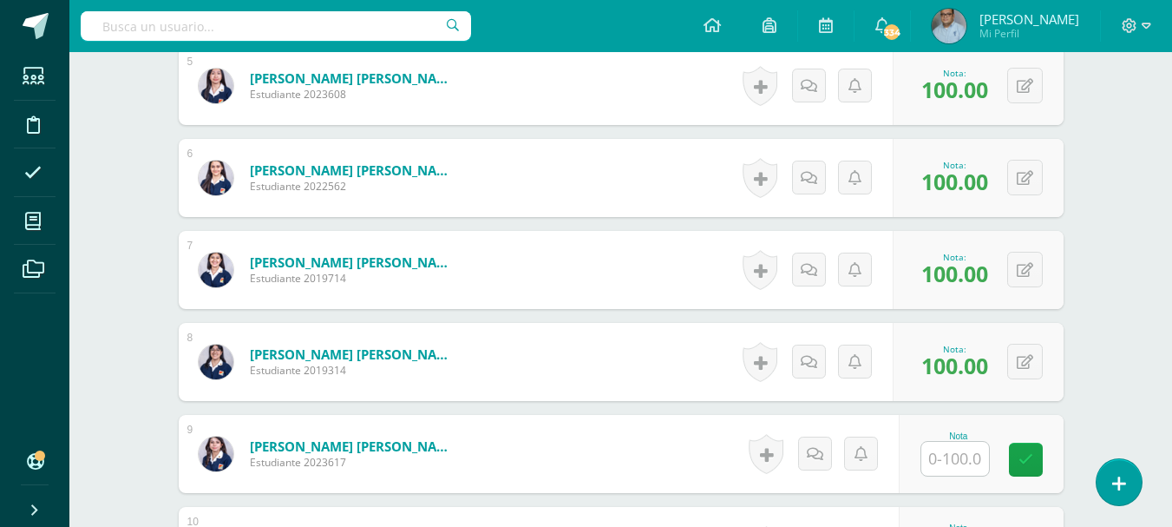
scroll to position [955, 0]
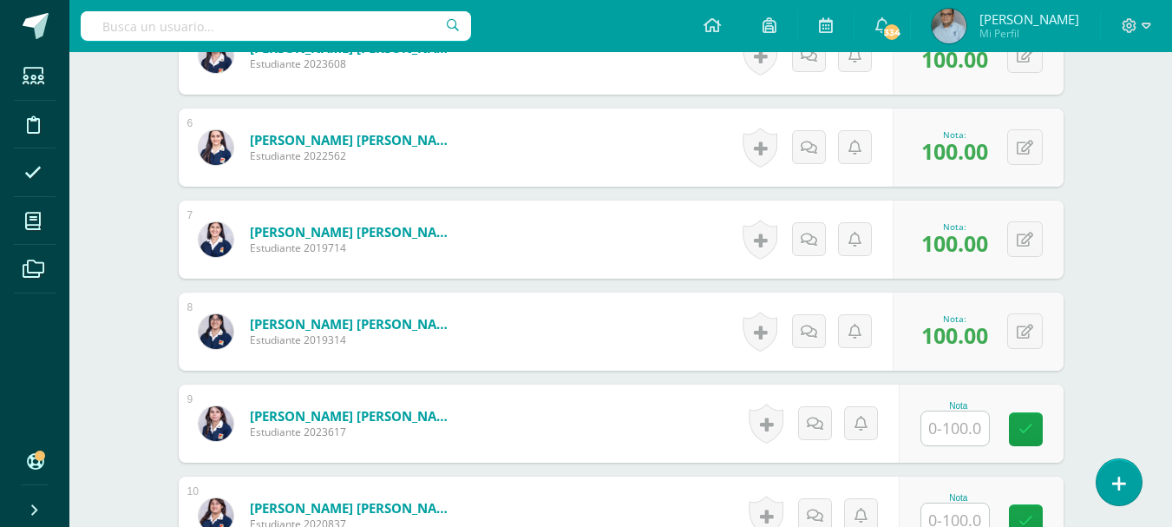
click at [956, 436] on input "text" at bounding box center [956, 428] width 68 height 34
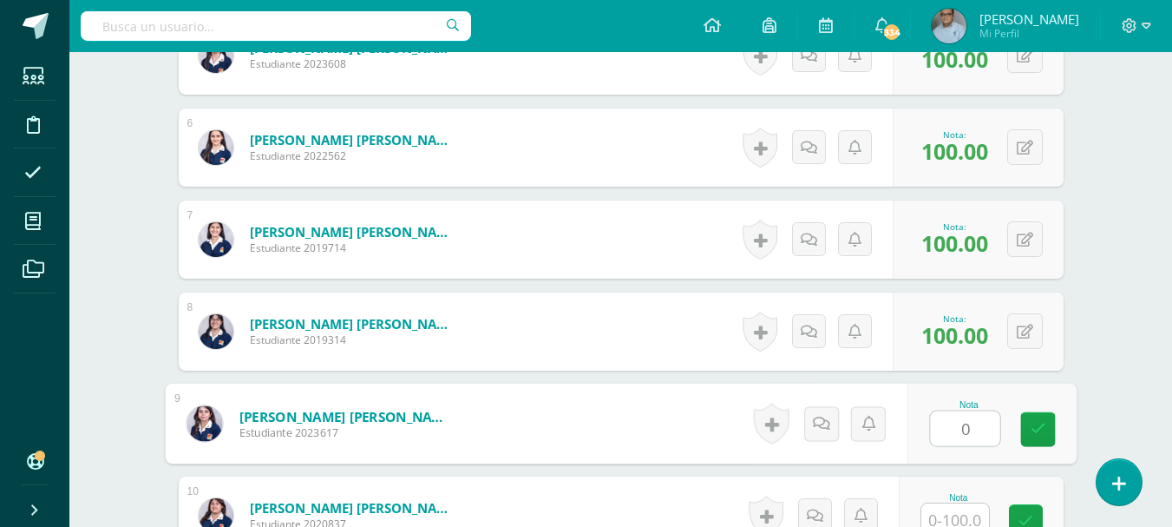
type input "0"
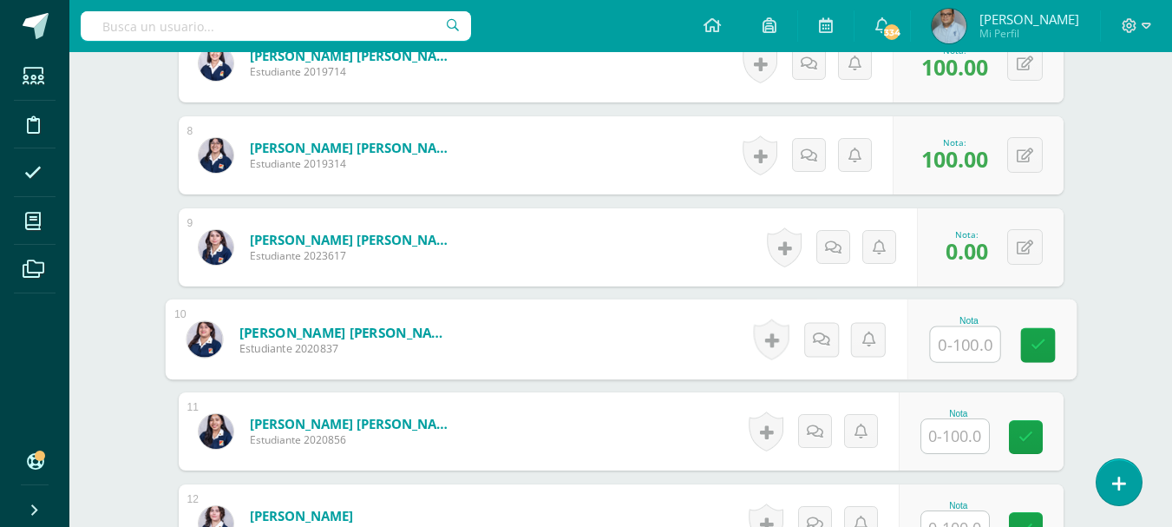
scroll to position [1139, 0]
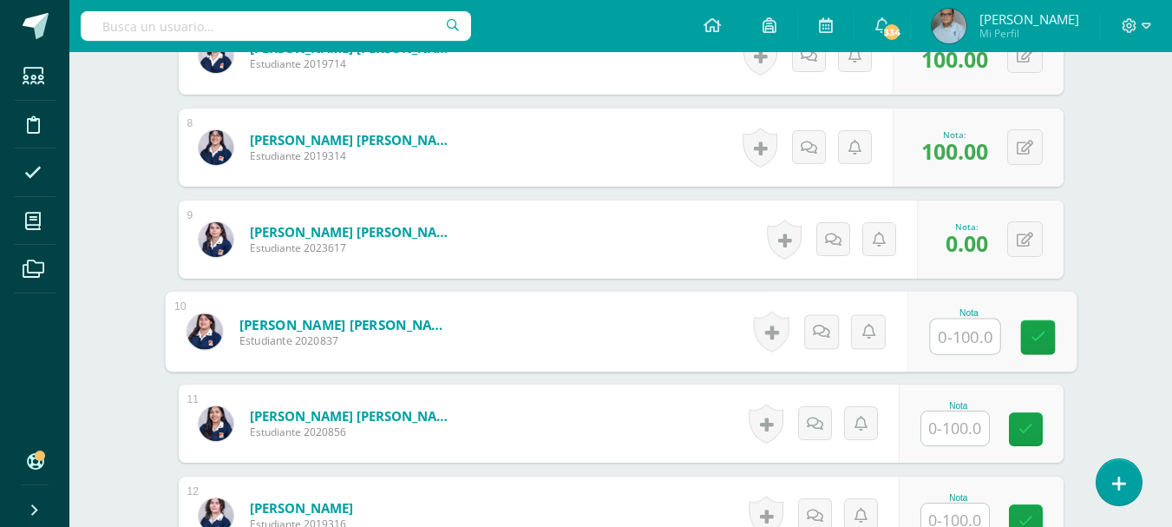
click at [956, 436] on input "text" at bounding box center [956, 428] width 68 height 34
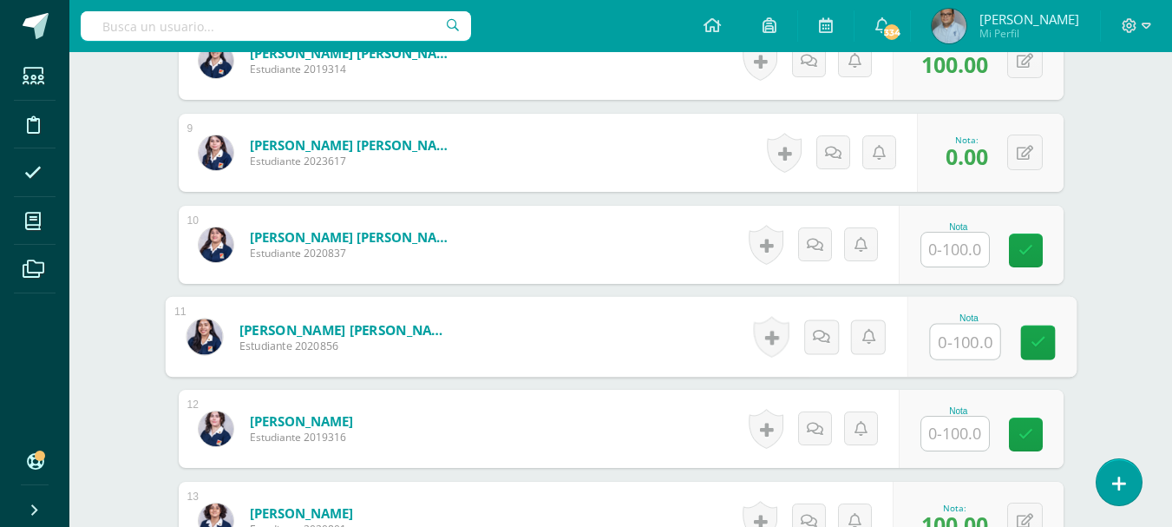
scroll to position [1312, 0]
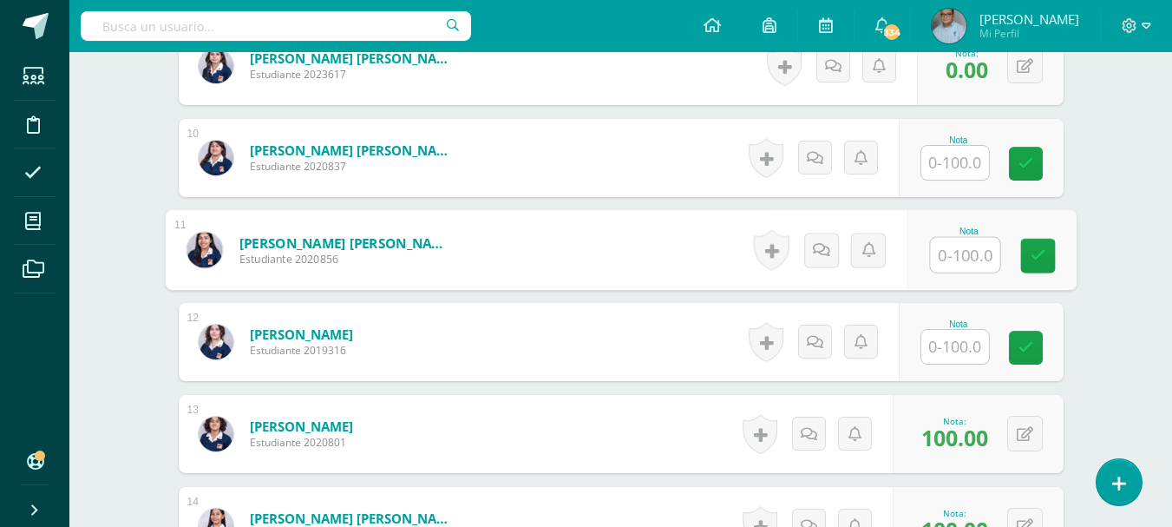
click at [964, 351] on input "text" at bounding box center [956, 347] width 68 height 34
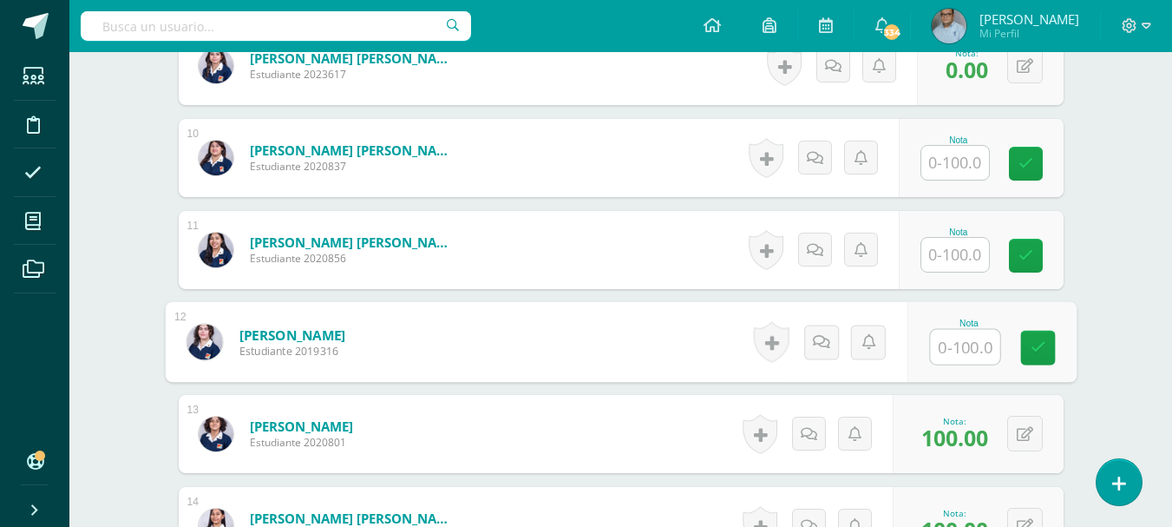
type input "0"
click at [1038, 346] on icon at bounding box center [1038, 347] width 16 height 15
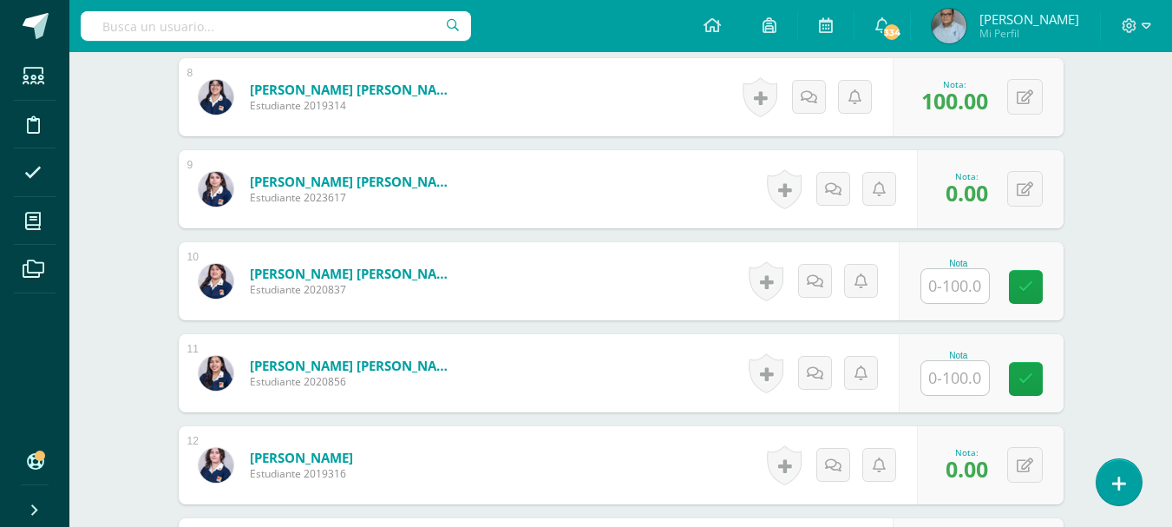
scroll to position [1139, 0]
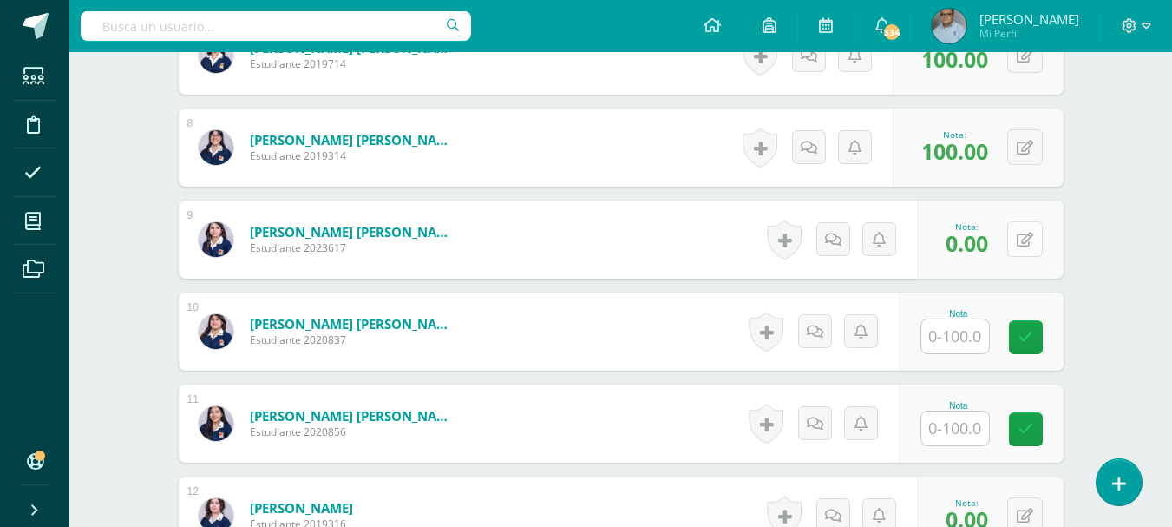
click at [1018, 233] on button at bounding box center [1026, 239] width 36 height 36
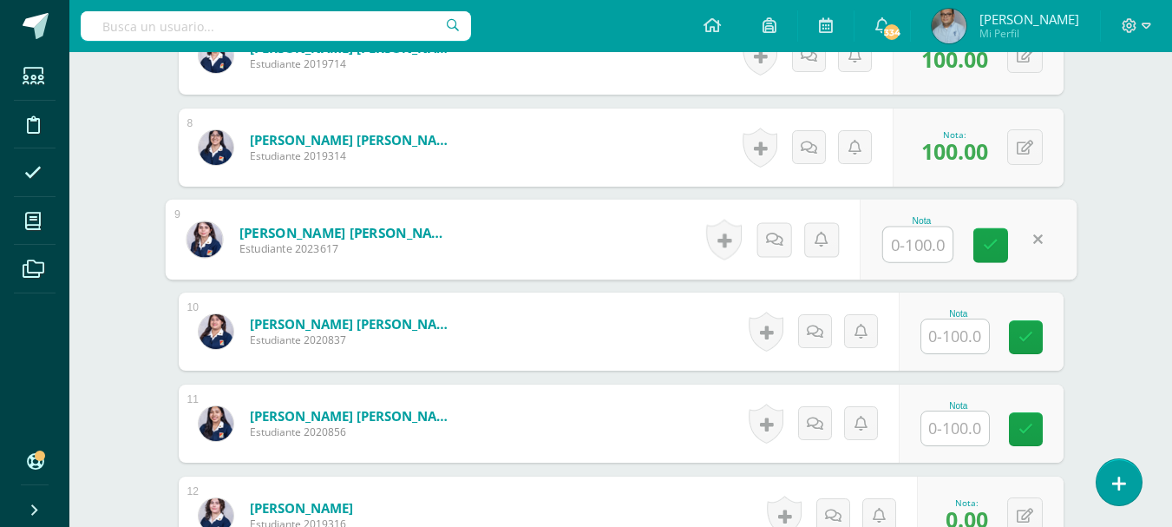
type input "0"
click at [990, 249] on icon at bounding box center [991, 245] width 16 height 15
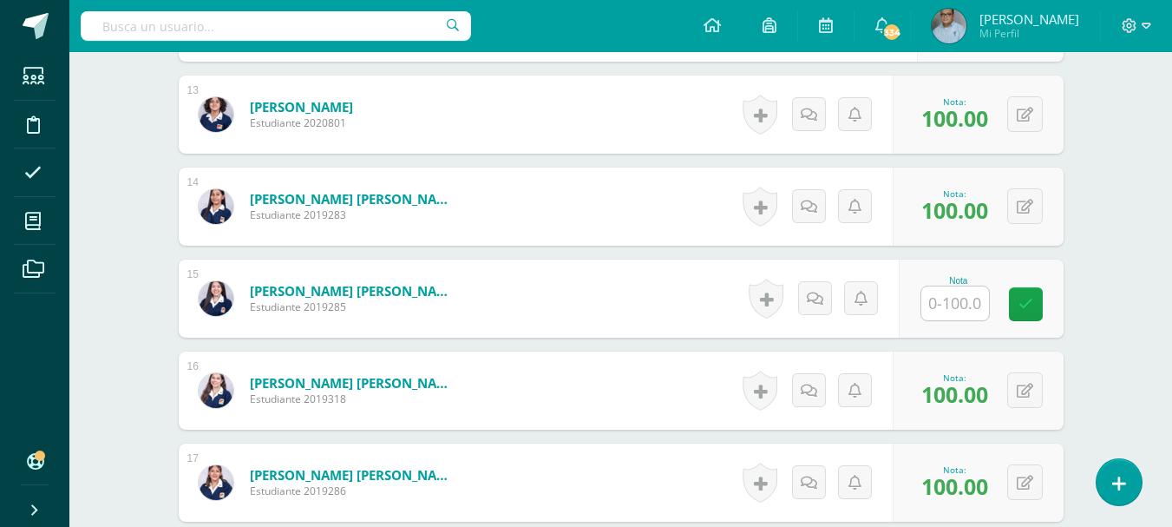
scroll to position [1659, 0]
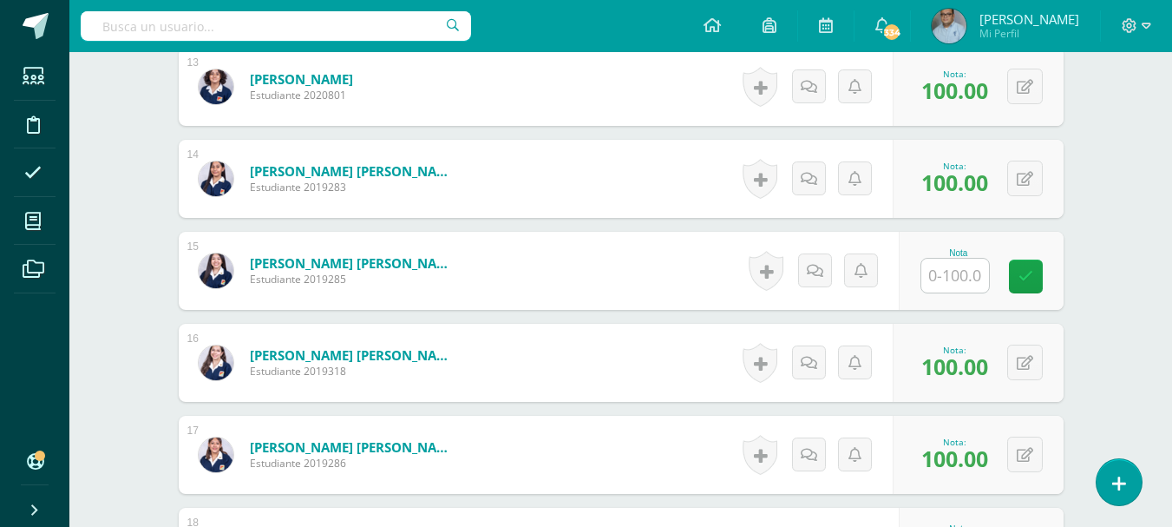
click at [963, 279] on input "text" at bounding box center [956, 276] width 68 height 34
click at [1114, 219] on div "Estadística Descriptiva Quinto Quinto Bachillerato en Ciencias y Letras con Ori…" at bounding box center [620, 95] width 1103 height 3404
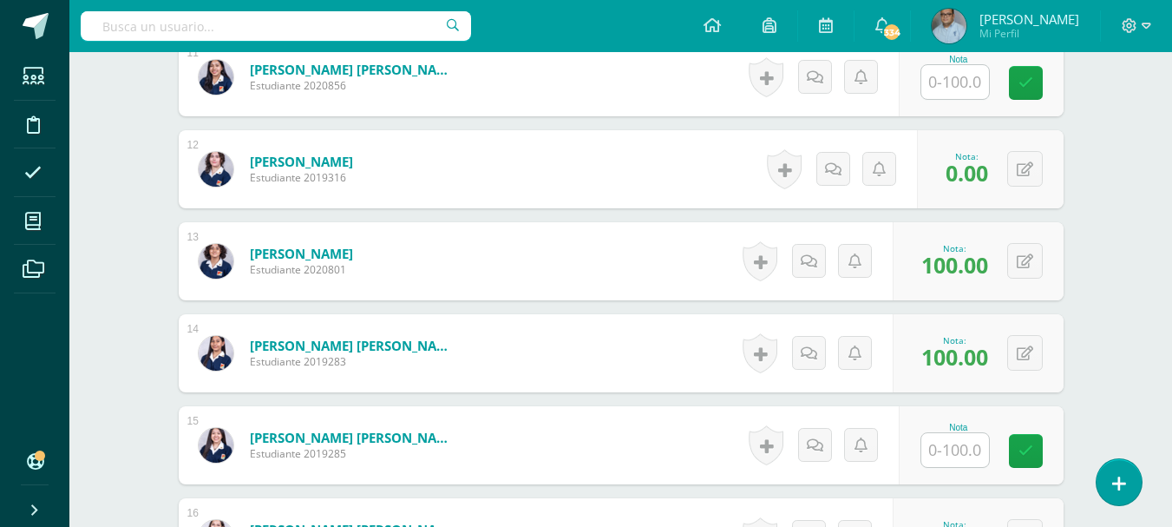
scroll to position [1312, 0]
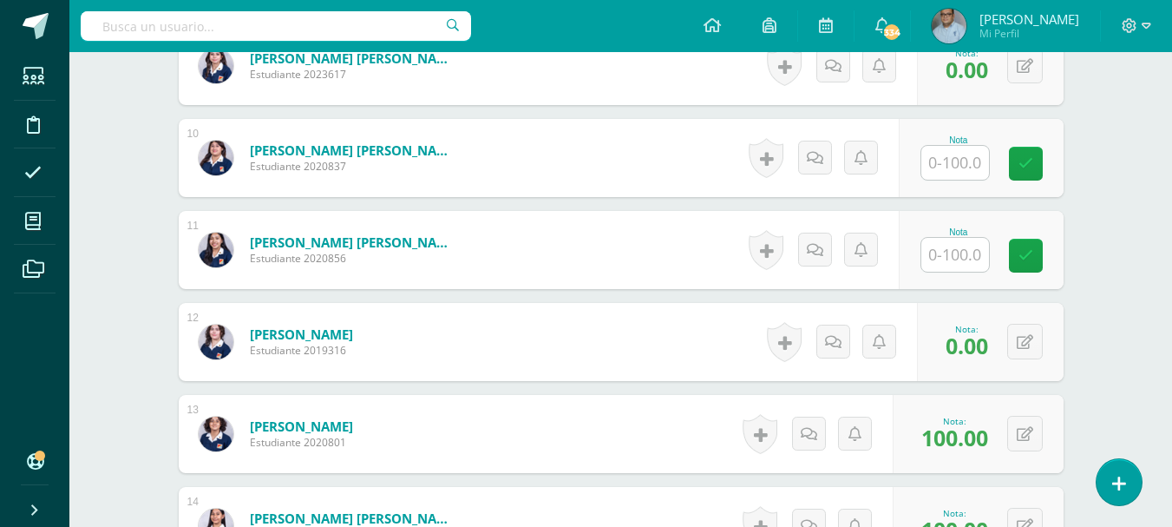
click at [942, 159] on input "text" at bounding box center [956, 163] width 68 height 34
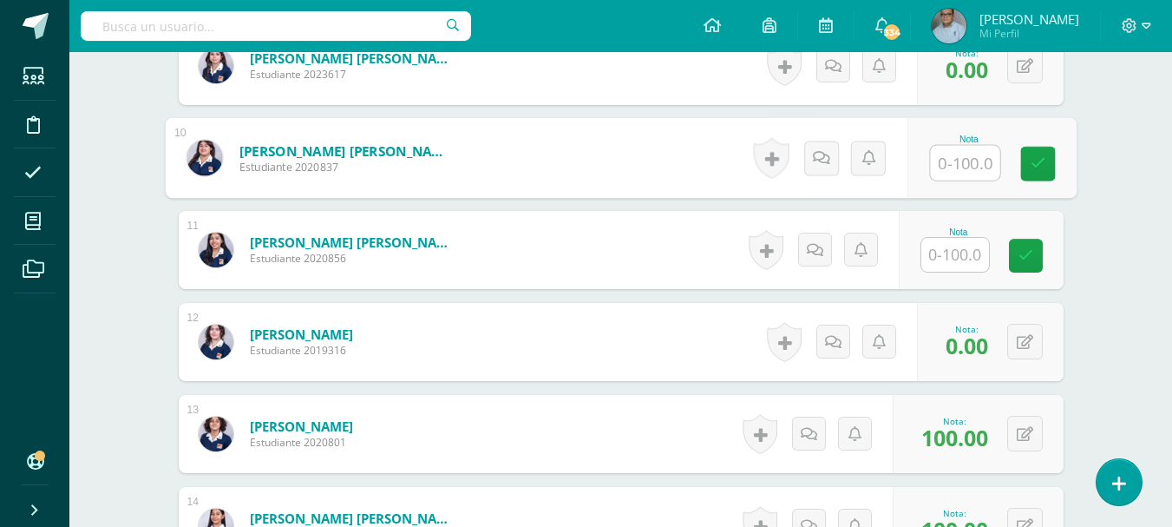
type input "0"
click at [1039, 158] on icon at bounding box center [1038, 163] width 16 height 15
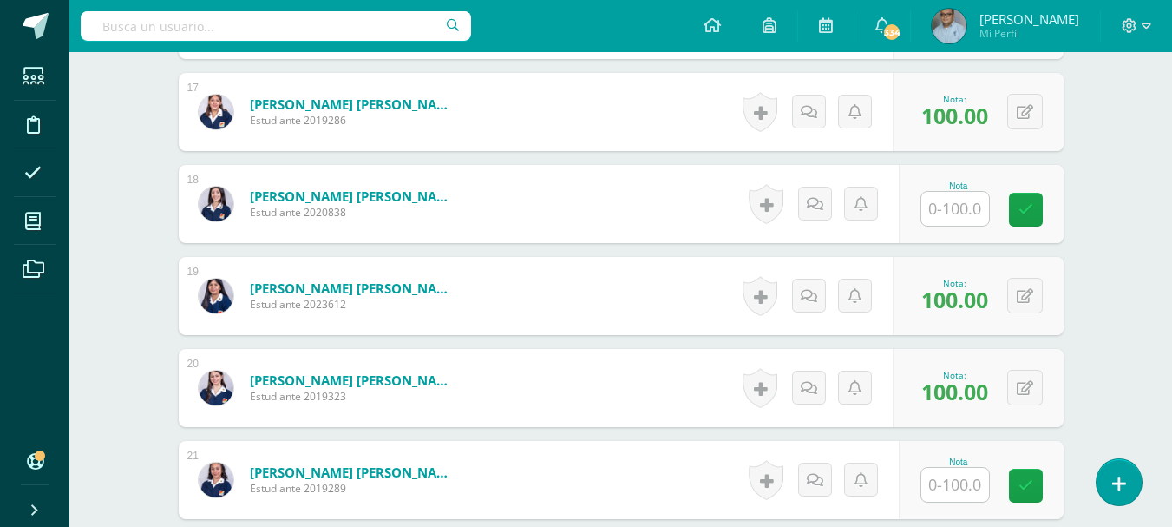
scroll to position [2093, 0]
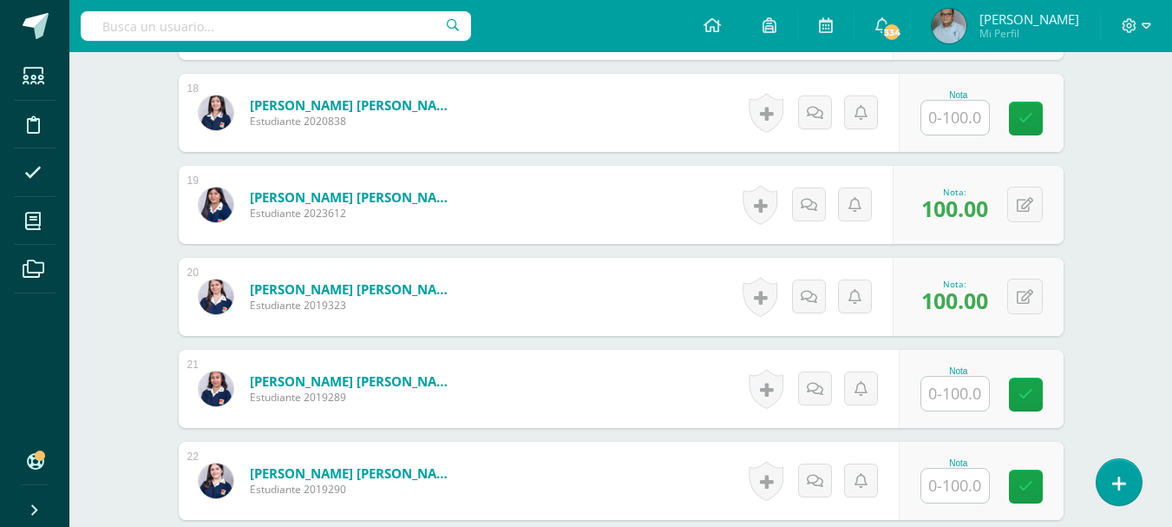
click at [967, 389] on input "text" at bounding box center [956, 394] width 68 height 34
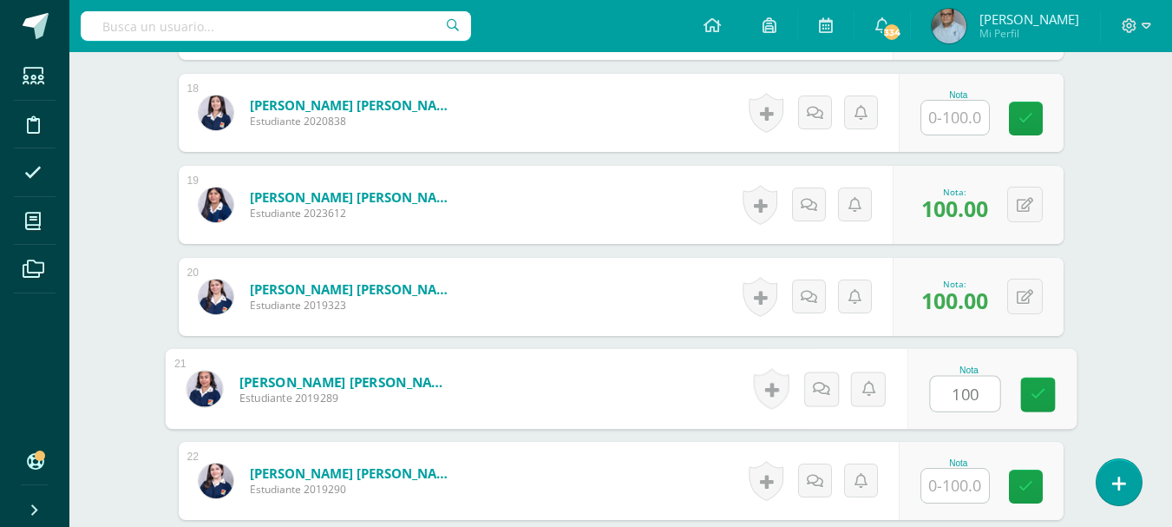
type input "100"
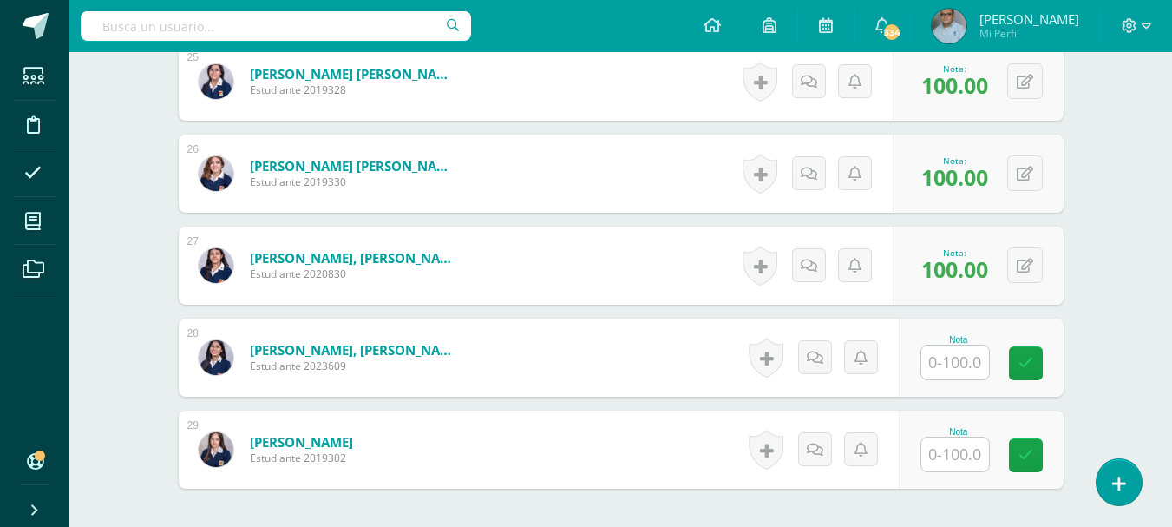
scroll to position [2788, 0]
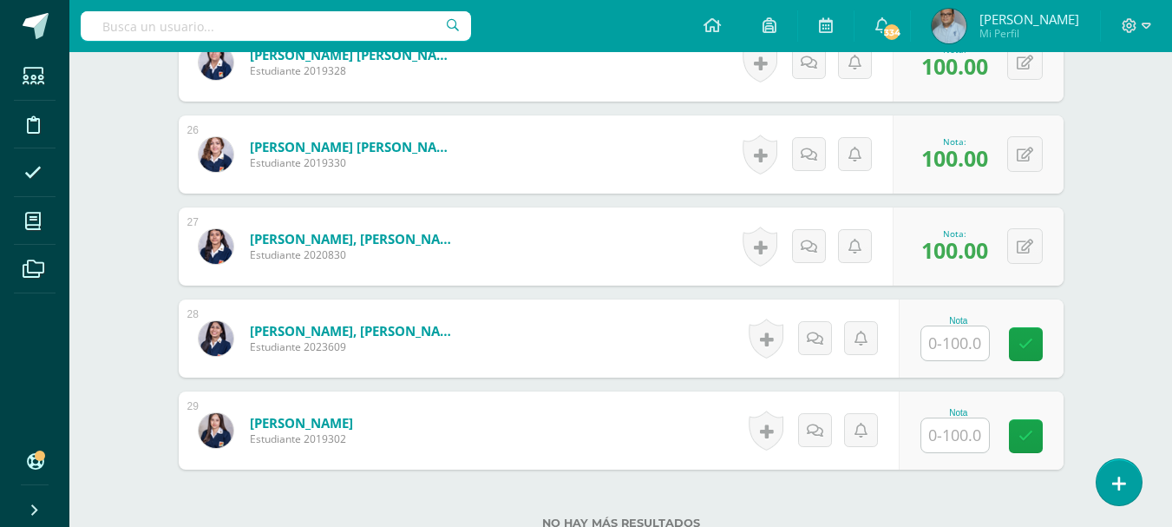
click at [973, 343] on input "text" at bounding box center [956, 343] width 68 height 34
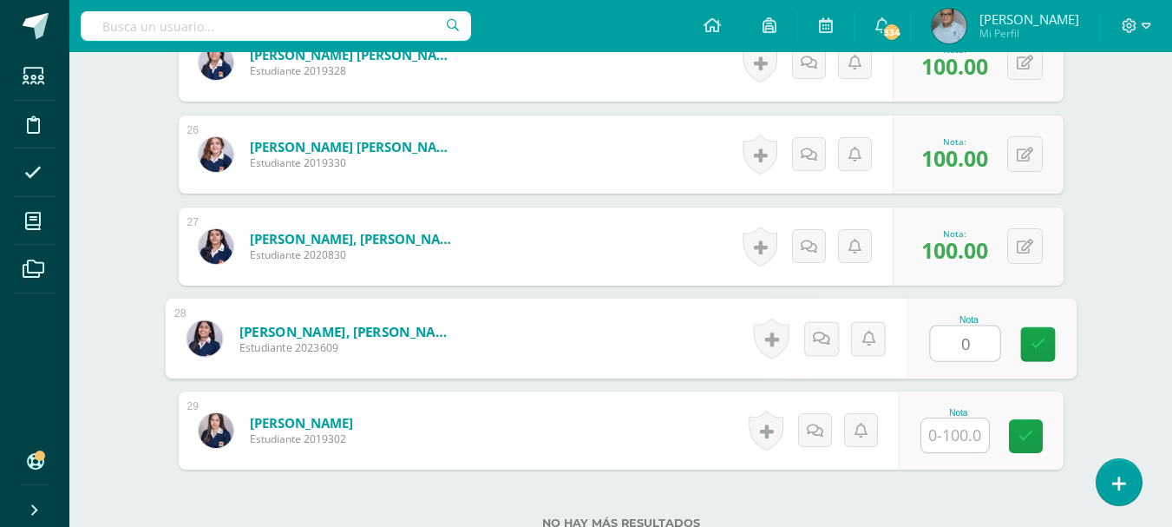
type input "0"
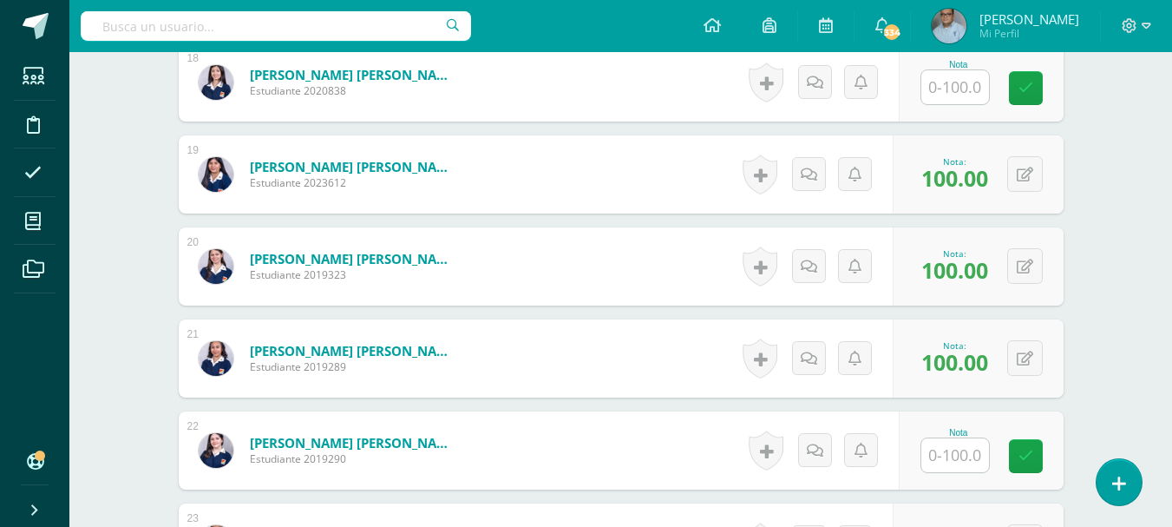
scroll to position [2093, 0]
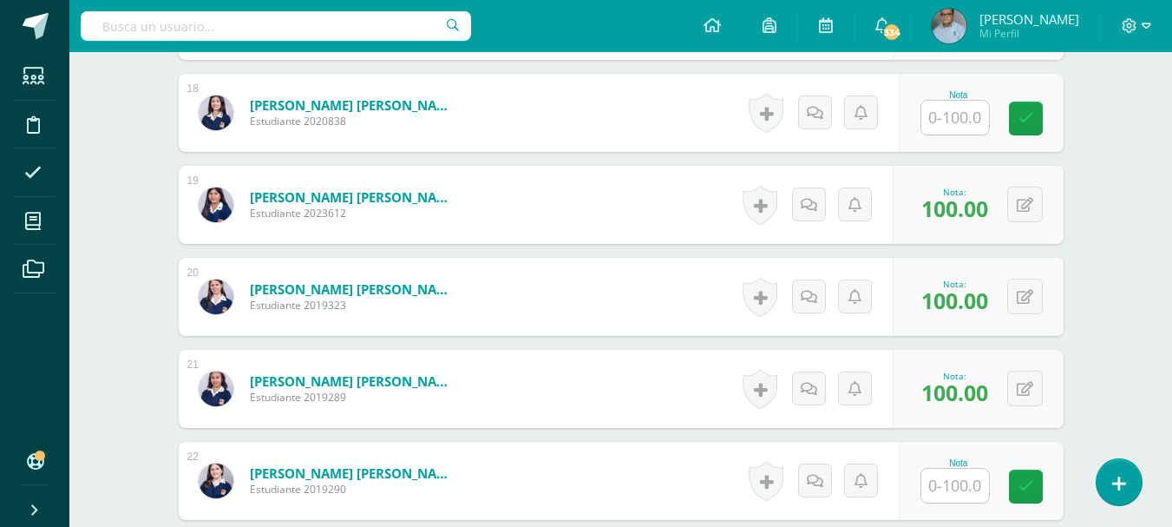
click at [957, 113] on input "text" at bounding box center [956, 118] width 68 height 34
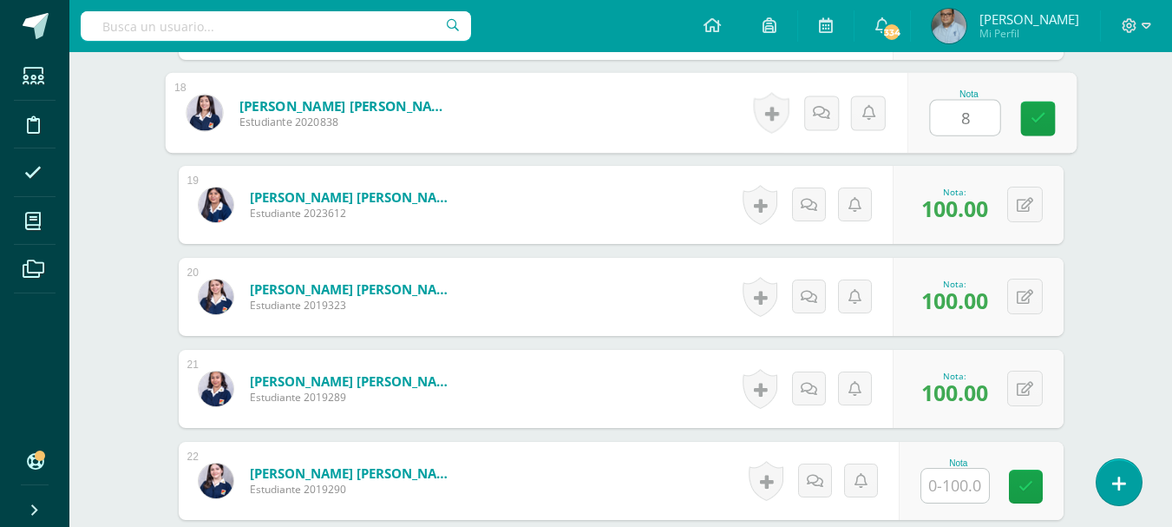
type input "80"
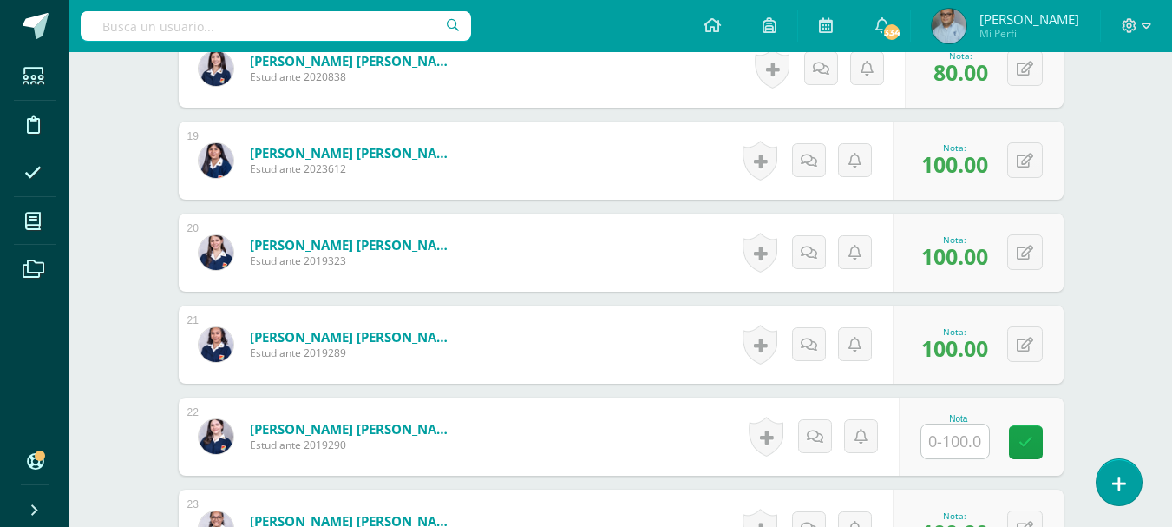
scroll to position [2180, 0]
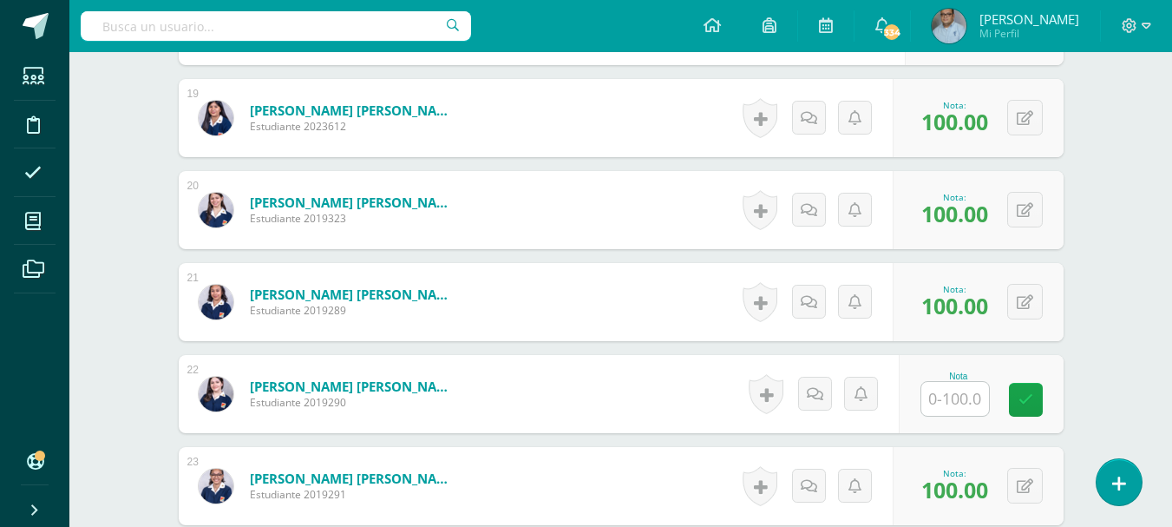
click at [976, 392] on input "text" at bounding box center [956, 399] width 68 height 34
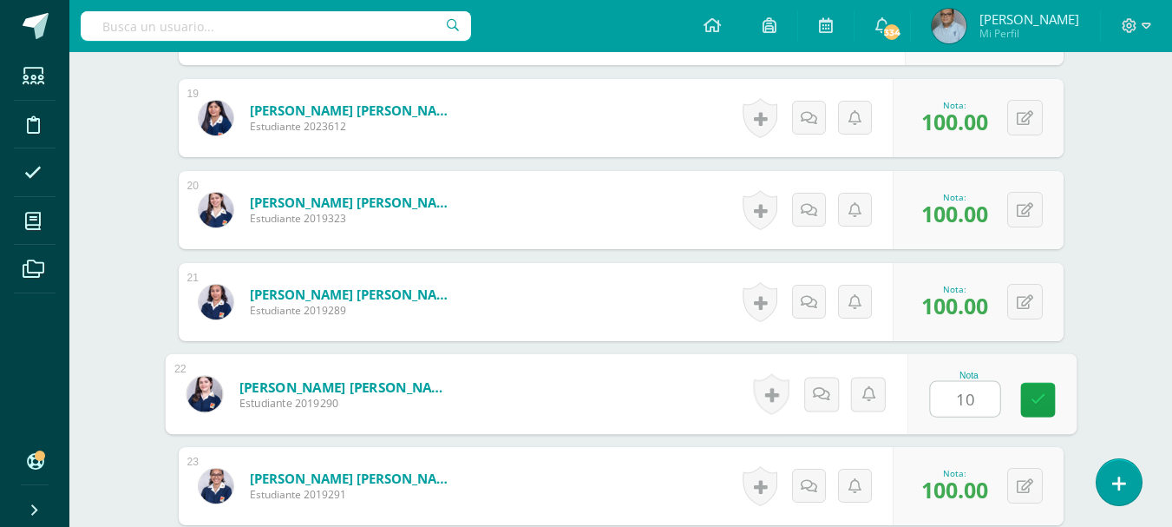
type input "100"
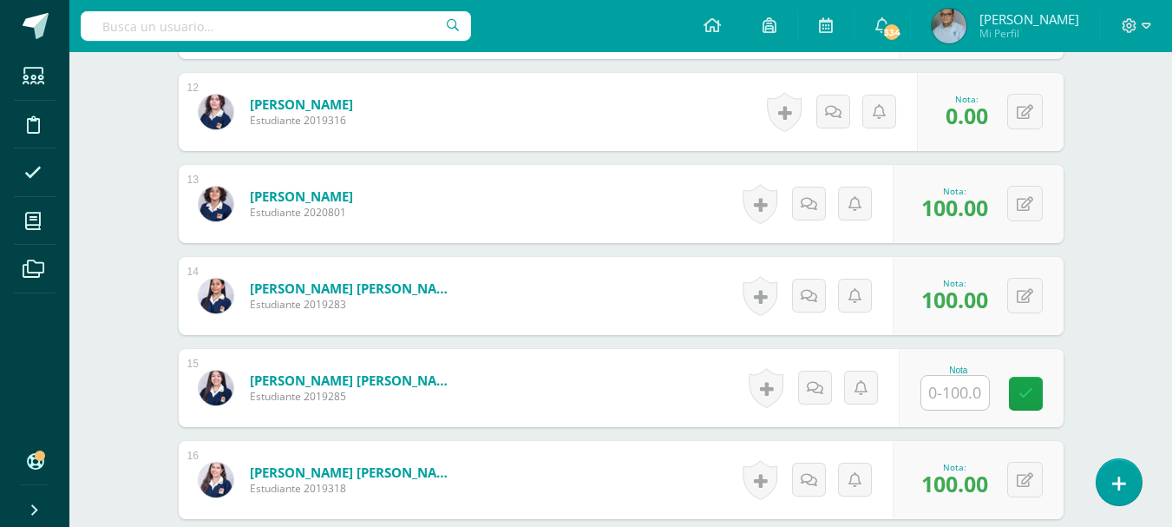
scroll to position [1573, 0]
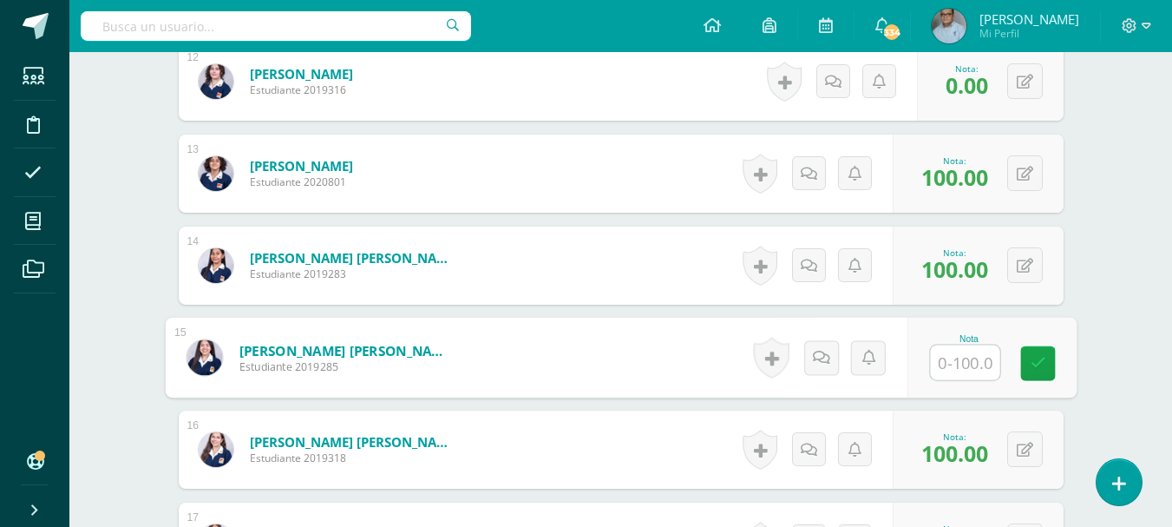
click at [969, 361] on input "text" at bounding box center [964, 362] width 69 height 35
type input "100"
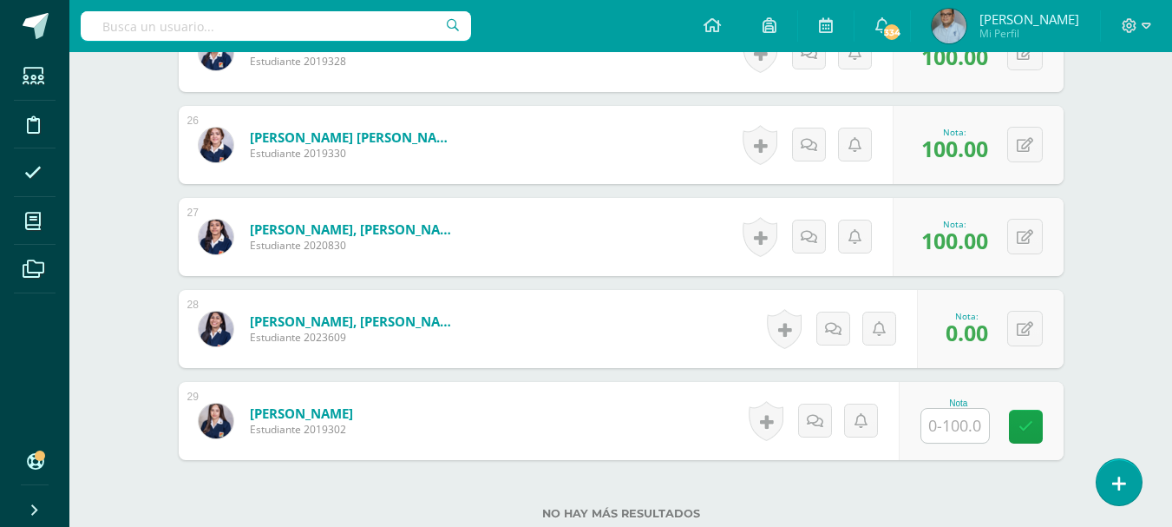
scroll to position [2929, 0]
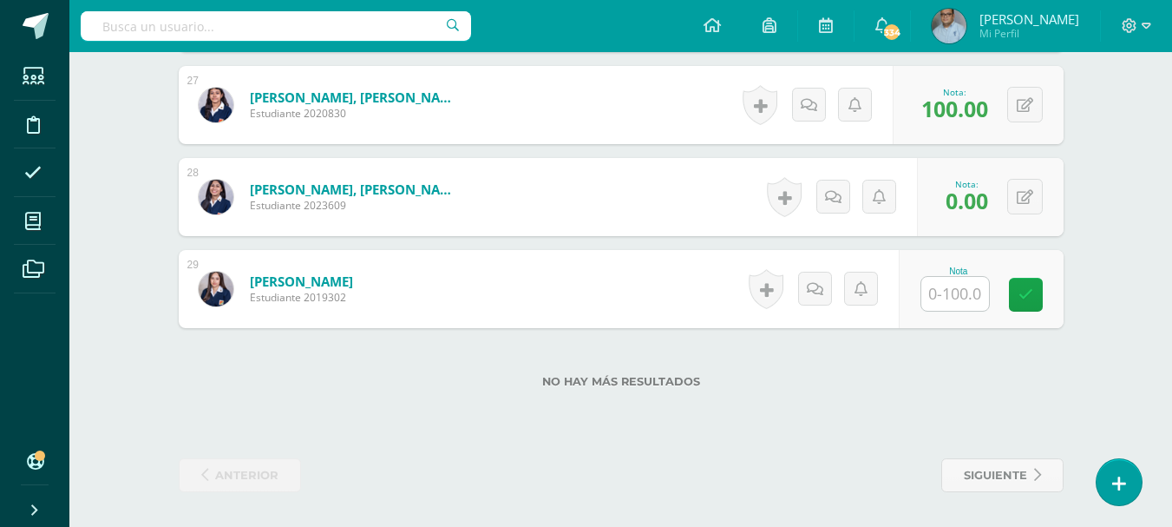
click at [975, 294] on input "text" at bounding box center [956, 294] width 68 height 34
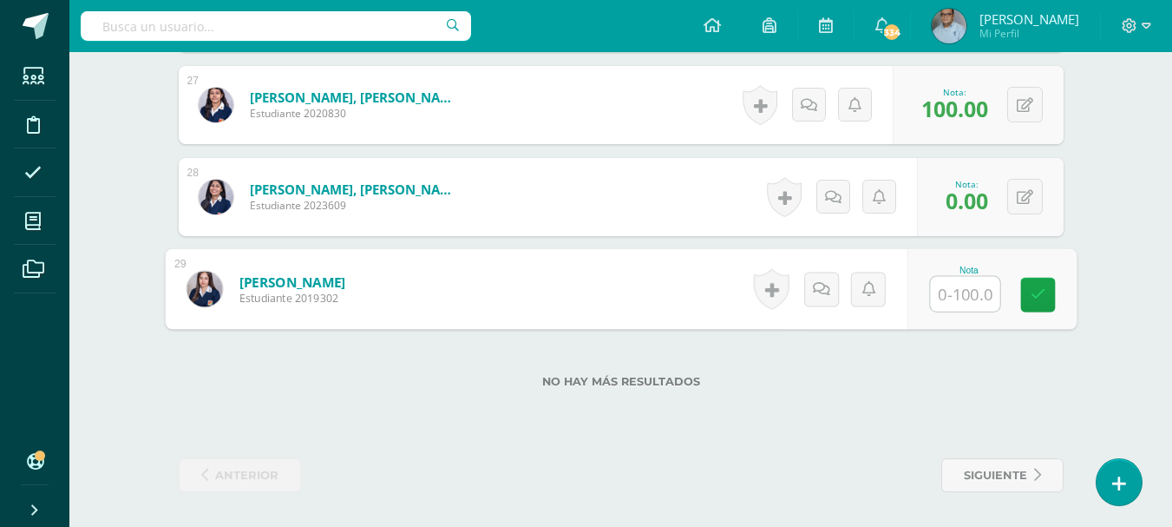
type input "0"
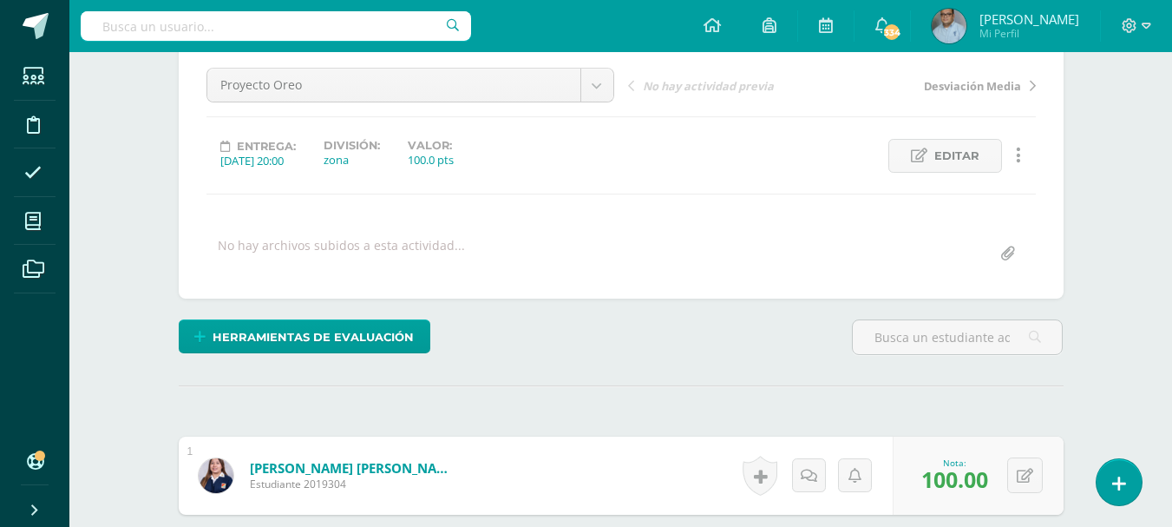
scroll to position [174, 0]
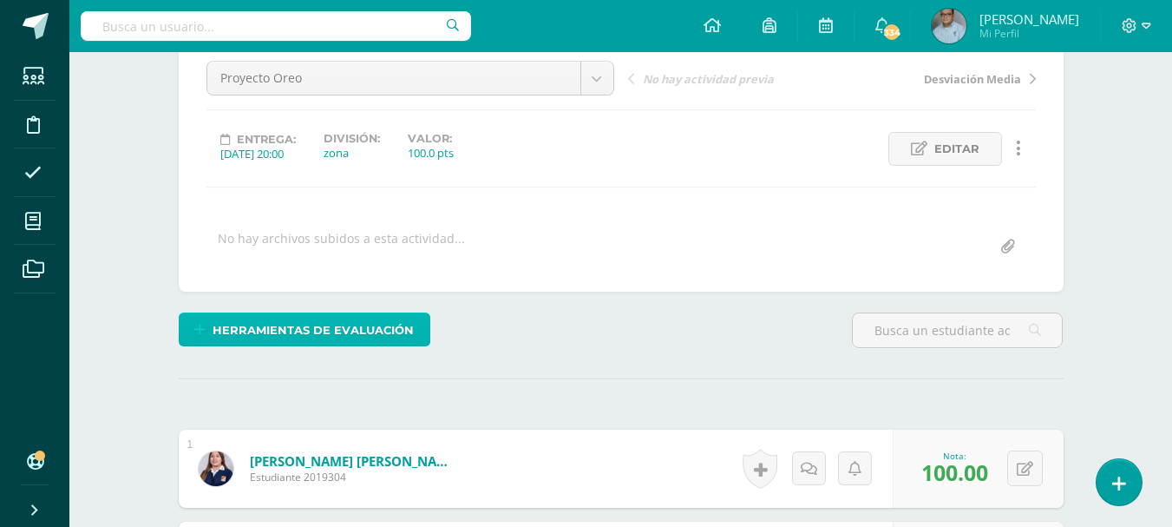
click at [375, 321] on span "Herramientas de evaluación" at bounding box center [313, 330] width 201 height 32
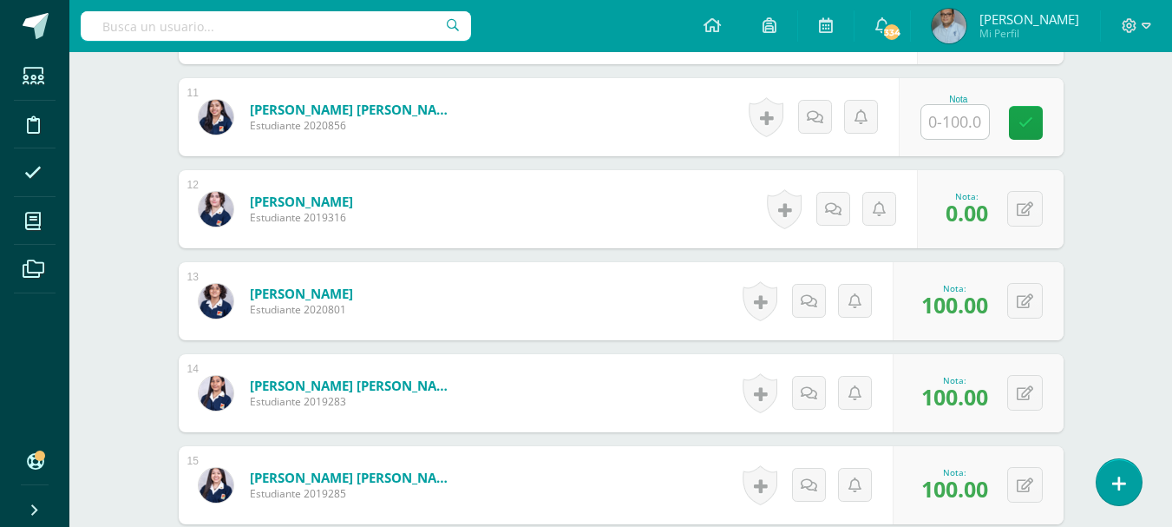
scroll to position [1475, 0]
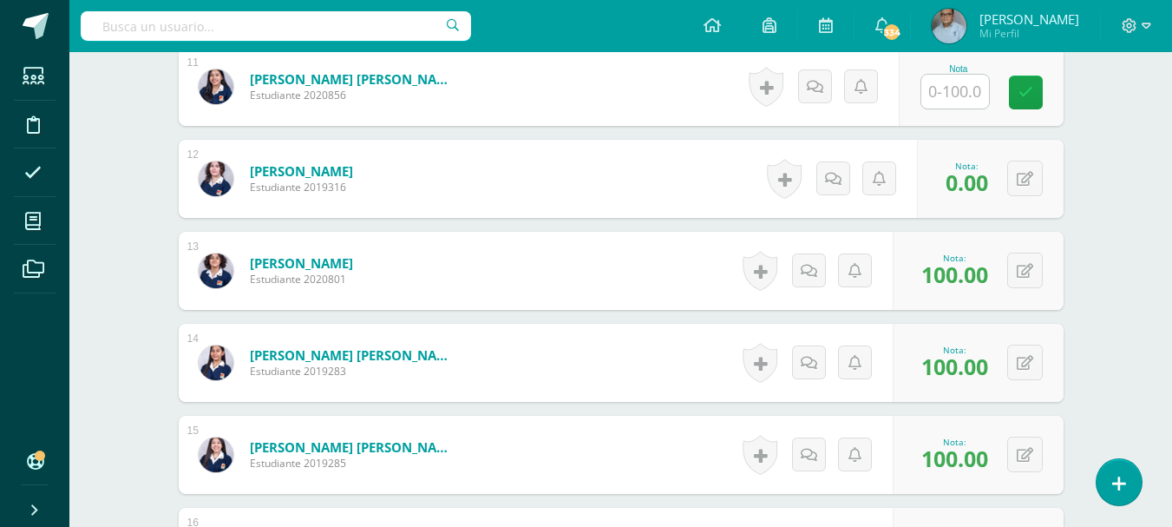
click at [957, 108] on div at bounding box center [955, 92] width 69 height 36
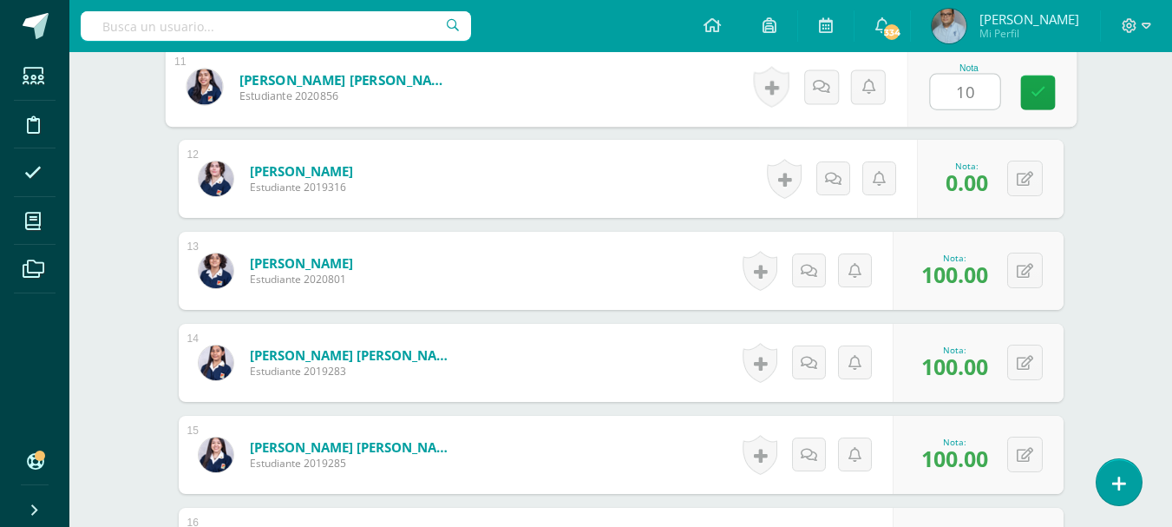
type input "100"
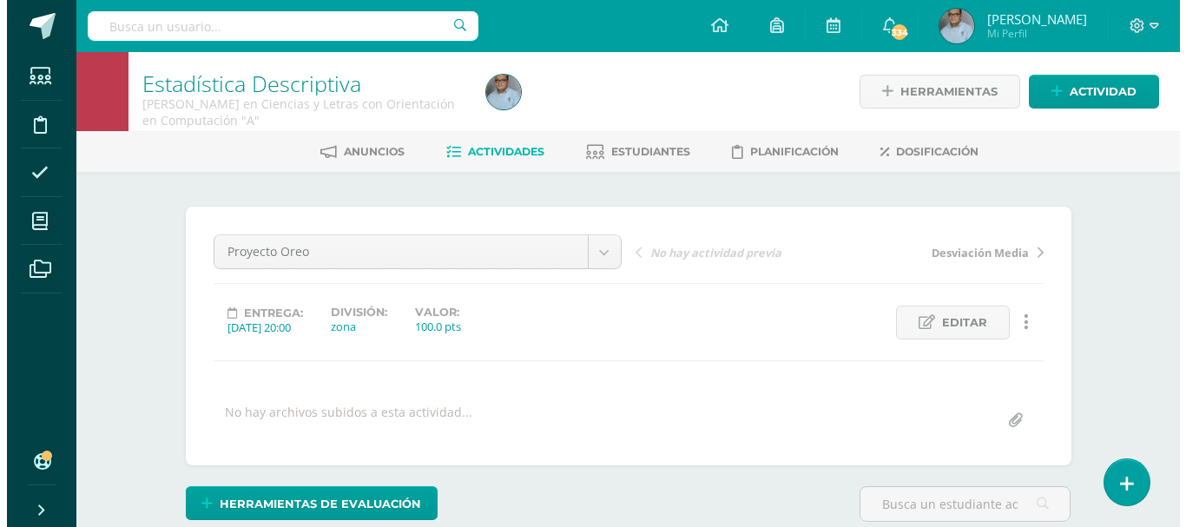
scroll to position [87, 0]
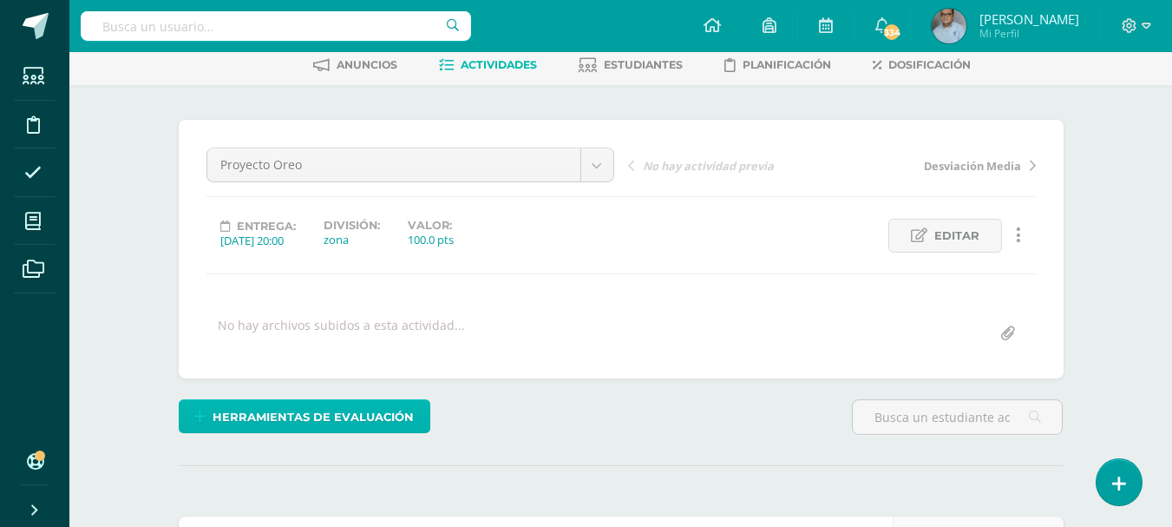
click at [372, 414] on span "Herramientas de evaluación" at bounding box center [313, 417] width 201 height 32
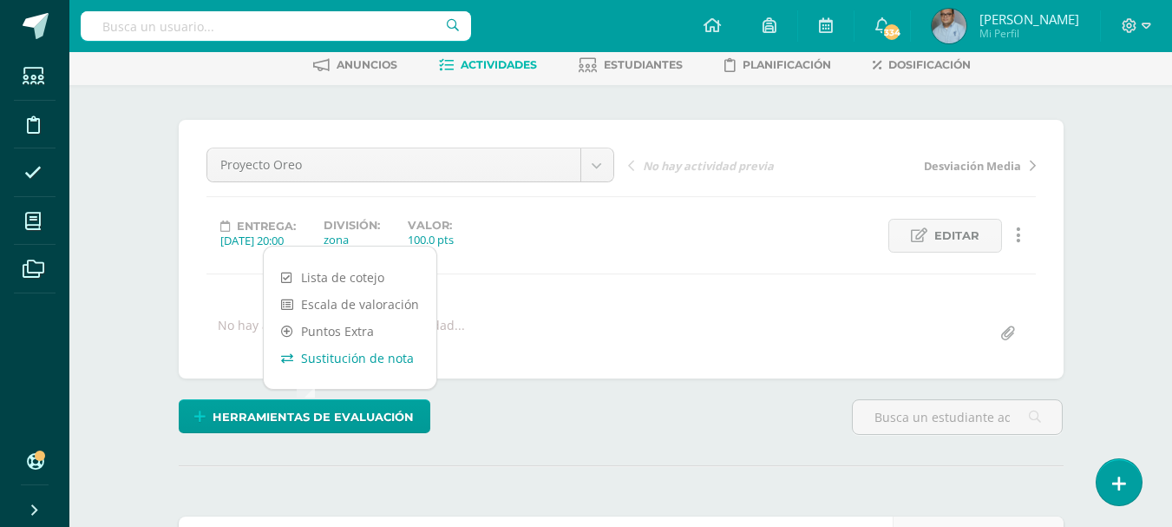
click at [334, 352] on link "Sustitución de nota" at bounding box center [350, 358] width 173 height 27
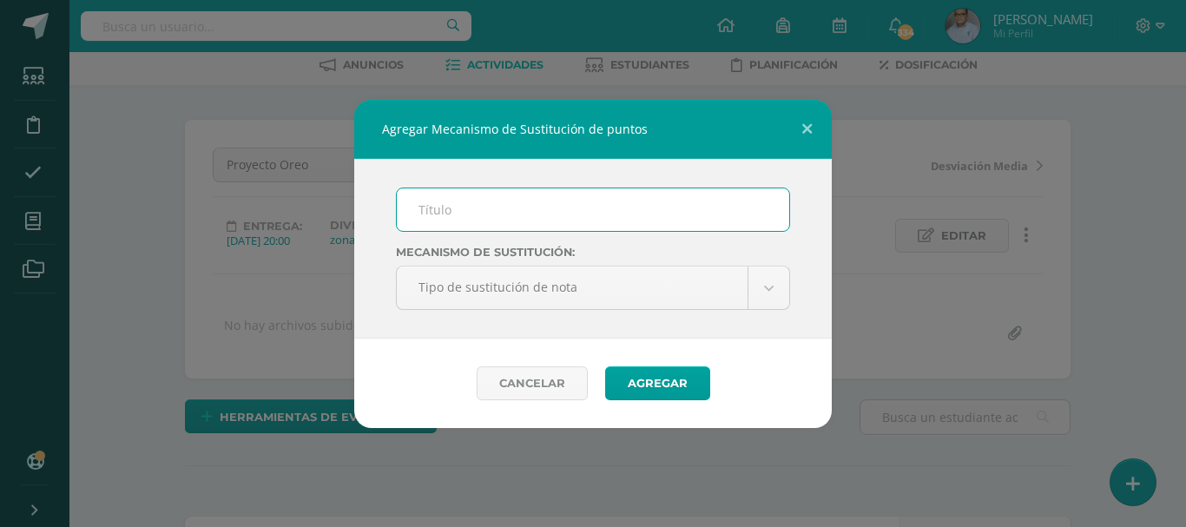
click at [535, 207] on input "text" at bounding box center [593, 209] width 392 height 43
type input "P.M.A"
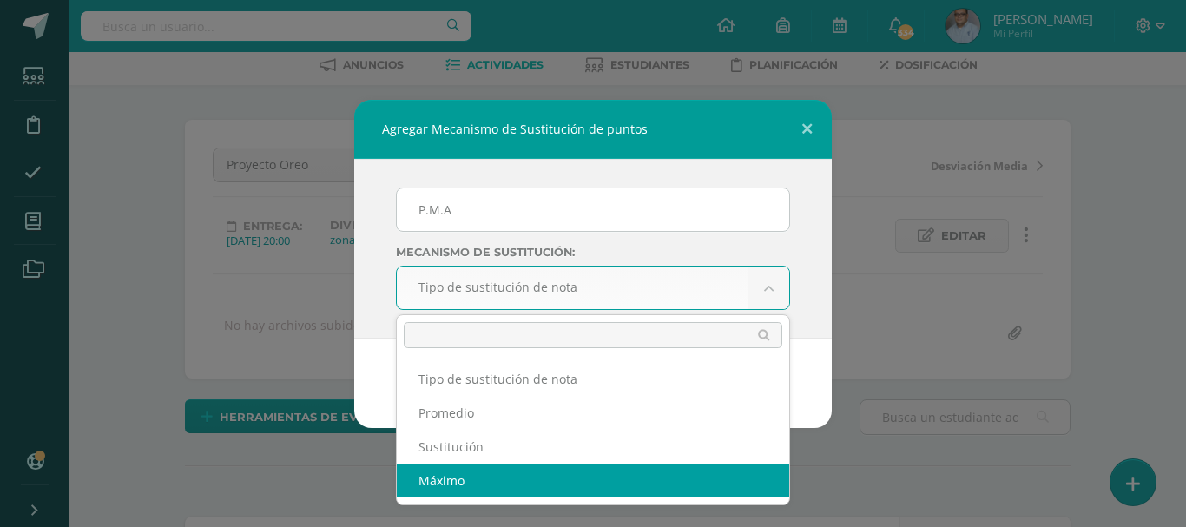
select select "maximum"
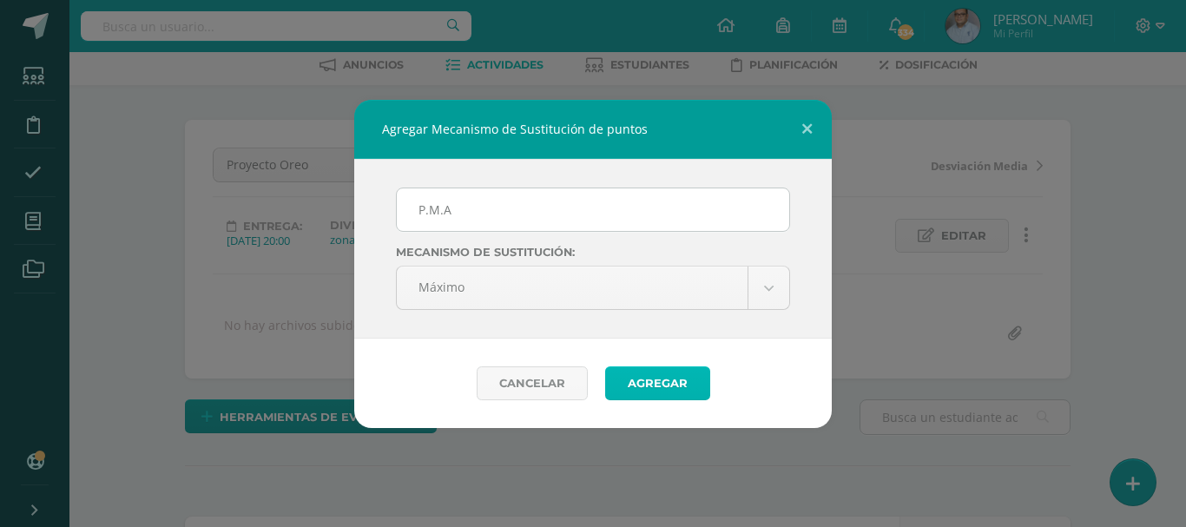
click at [645, 375] on button "Agregar" at bounding box center [657, 383] width 105 height 34
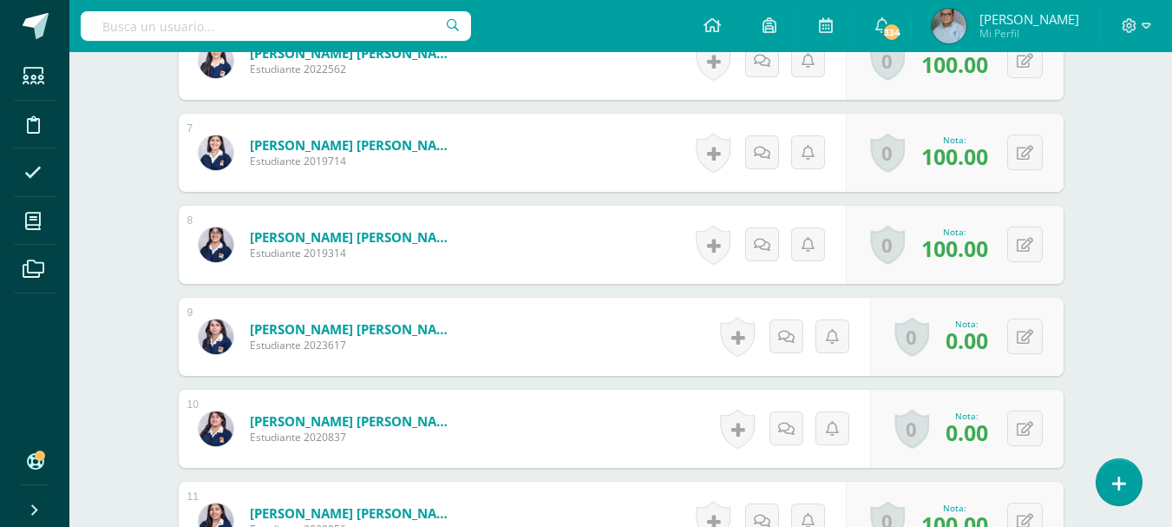
scroll to position [1112, 0]
click at [1044, 345] on div "0 [GEOGRAPHIC_DATA] Logros obtenidos Aún no hay logros agregados Nota: 0.00" at bounding box center [967, 336] width 194 height 78
click at [1037, 345] on button at bounding box center [1026, 336] width 36 height 36
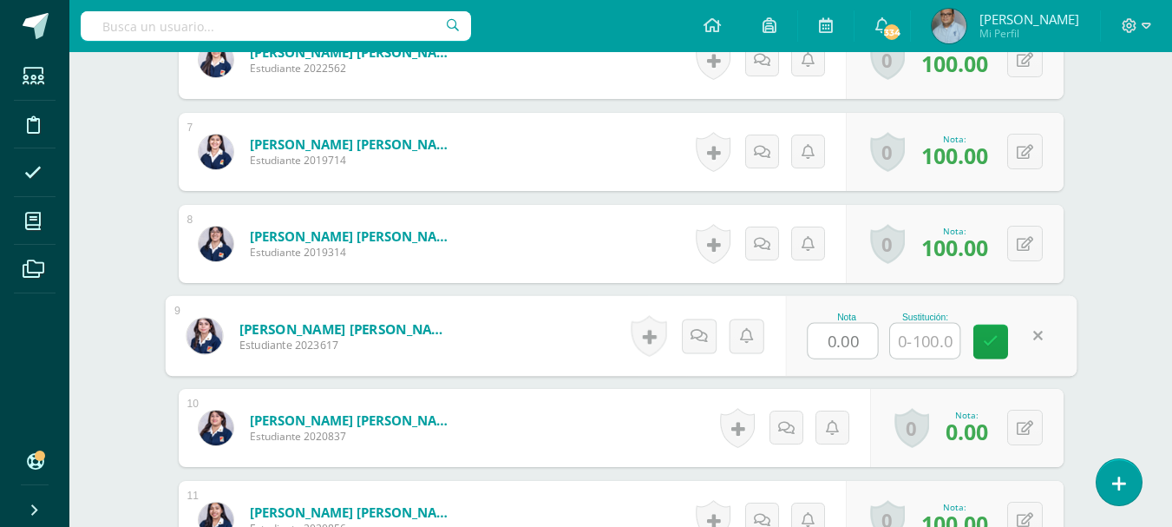
type input "0"
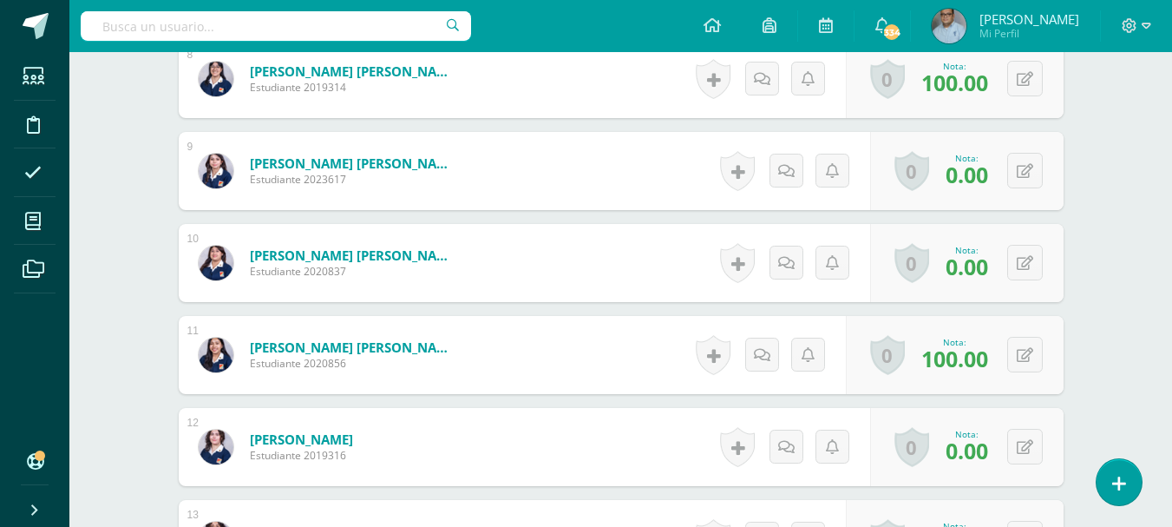
scroll to position [1373, 0]
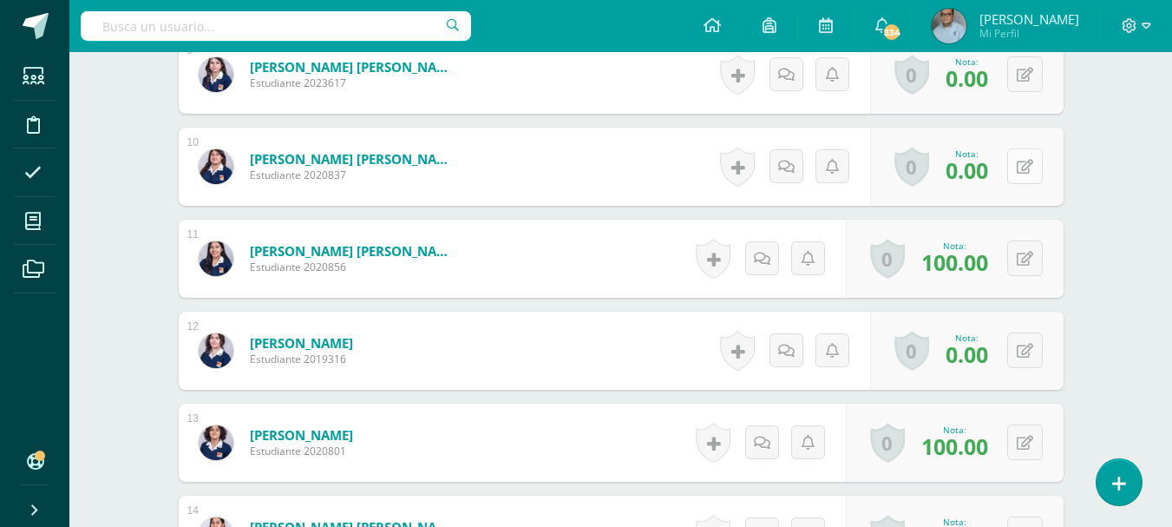
click at [1015, 164] on div "0 [GEOGRAPHIC_DATA] Logros obtenidos Aún no hay logros agregados Nota: 0.00" at bounding box center [967, 167] width 194 height 78
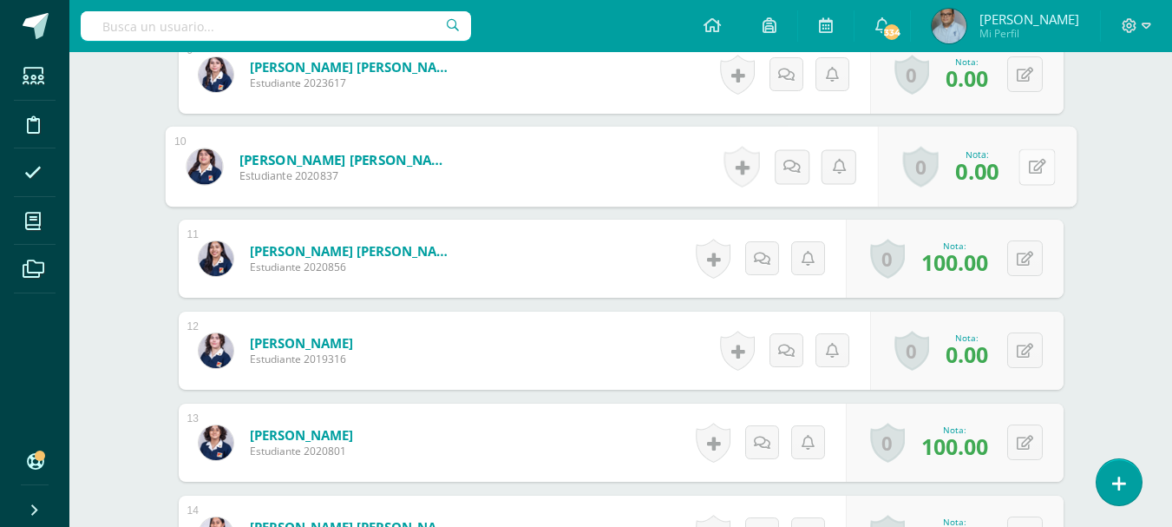
click at [1040, 168] on icon at bounding box center [1036, 166] width 17 height 15
type input "0"
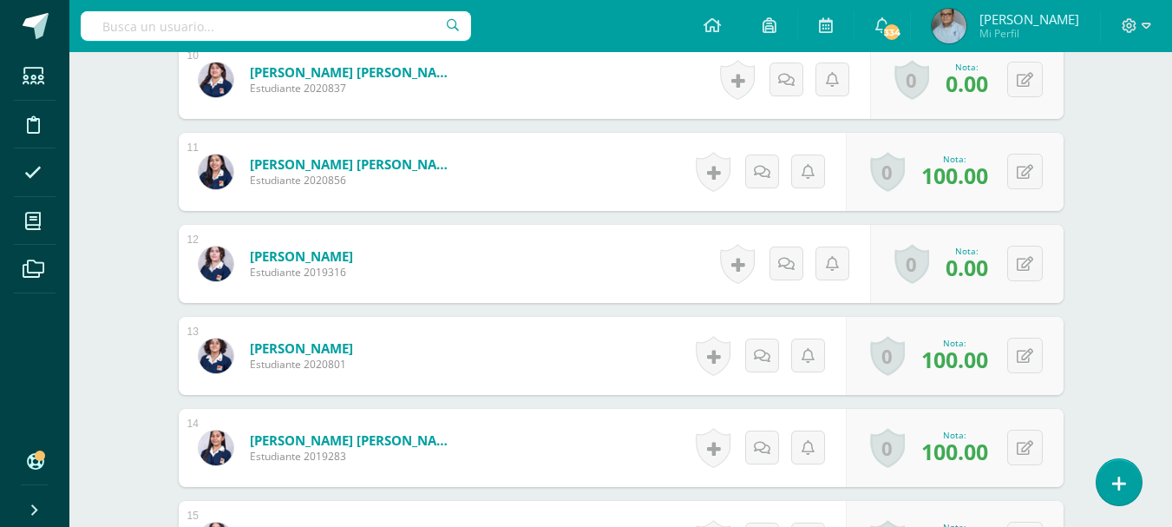
scroll to position [1547, 0]
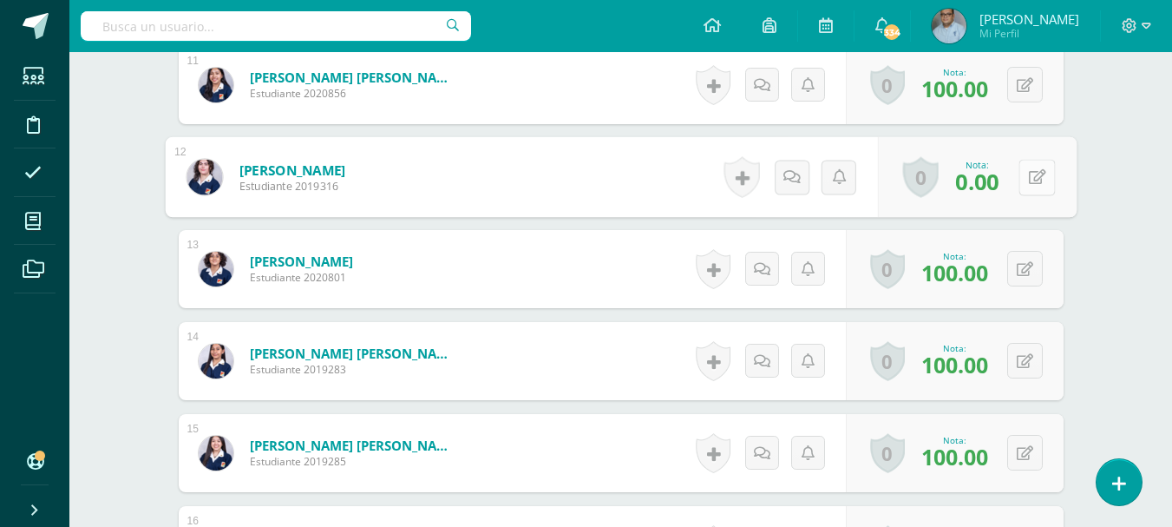
click at [1028, 182] on icon at bounding box center [1036, 176] width 17 height 15
type input "0"
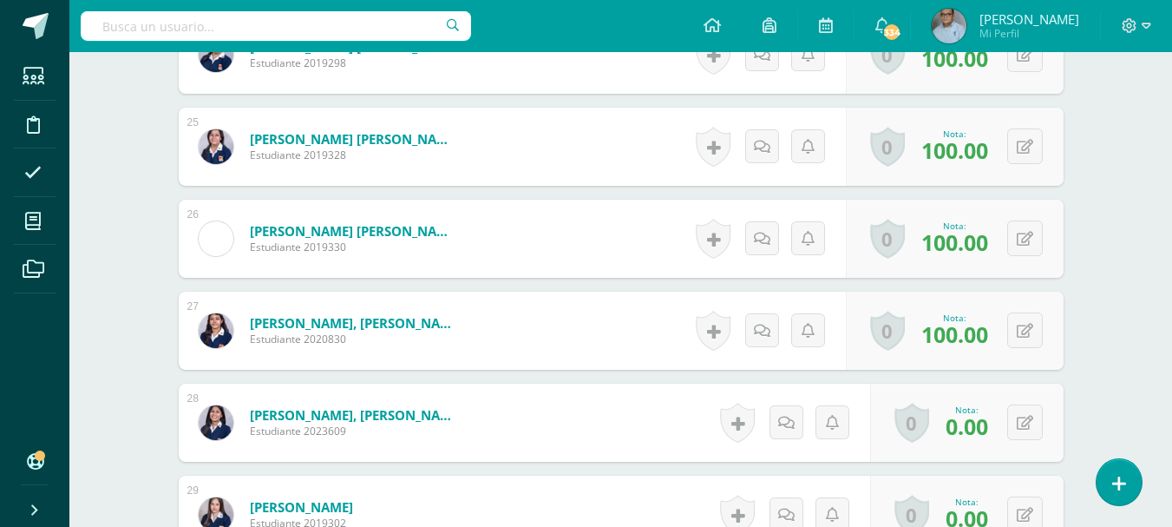
scroll to position [2935, 0]
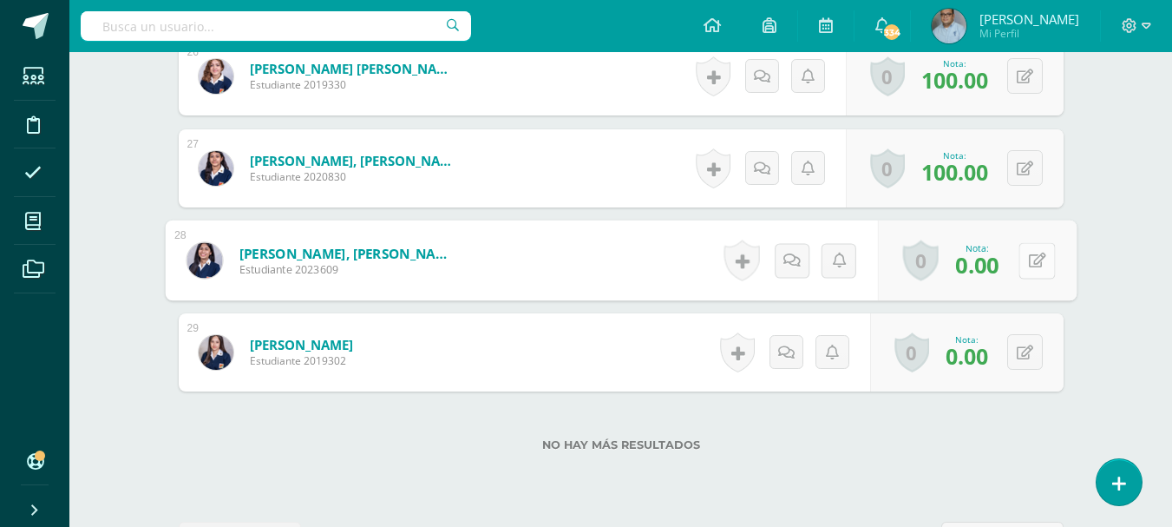
click at [1031, 271] on button at bounding box center [1037, 260] width 36 height 36
type input "0"
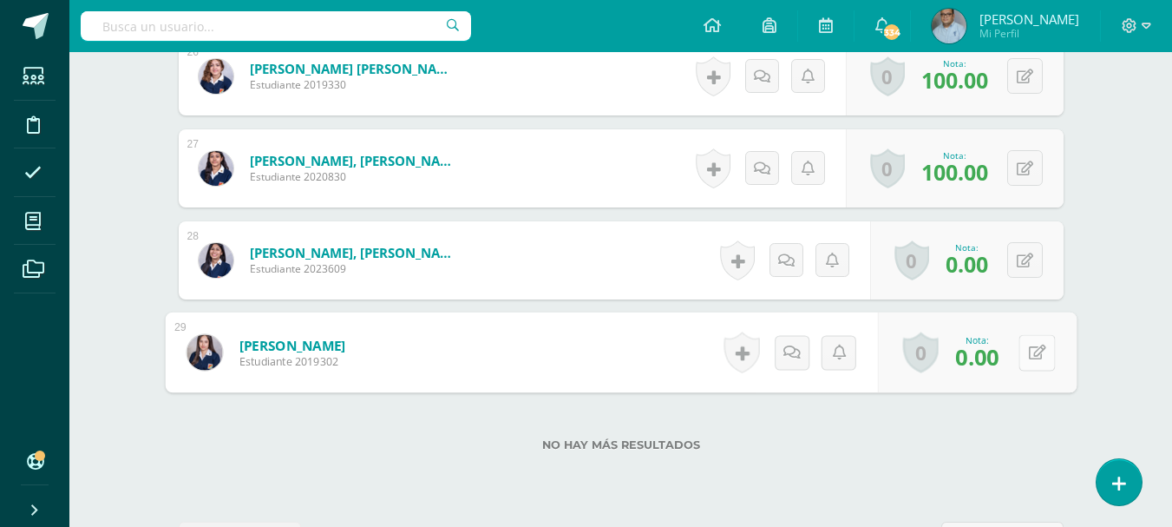
click at [1017, 347] on div "0 [GEOGRAPHIC_DATA] Logros obtenidos Aún no hay logros agregados Nota: 0.00" at bounding box center [976, 352] width 199 height 81
click at [1039, 348] on icon at bounding box center [1036, 352] width 17 height 15
click at [943, 358] on input "text" at bounding box center [924, 357] width 69 height 35
type input "0"
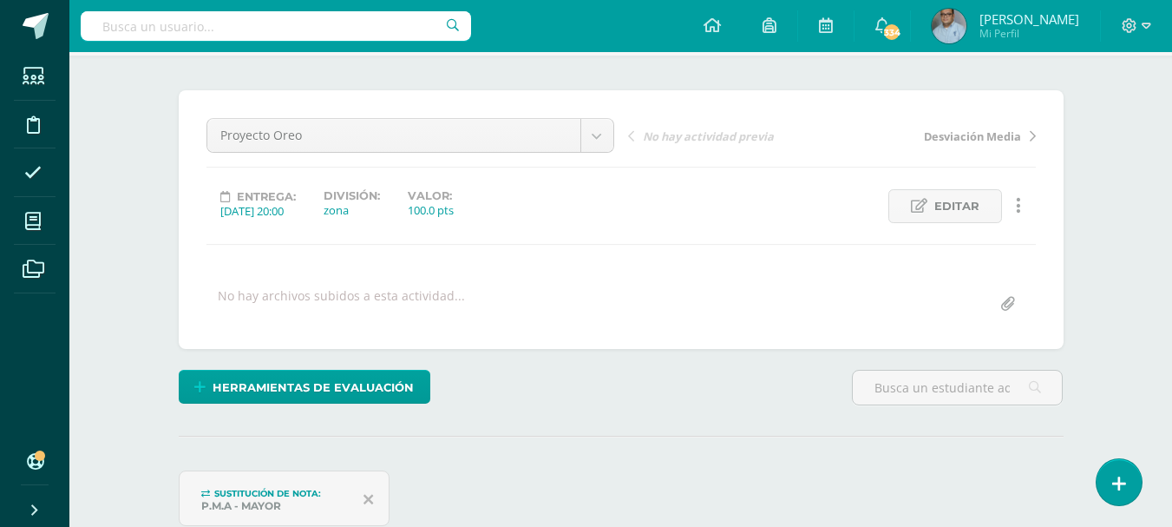
scroll to position [0, 0]
